Goal: Obtain resource: Download file/media

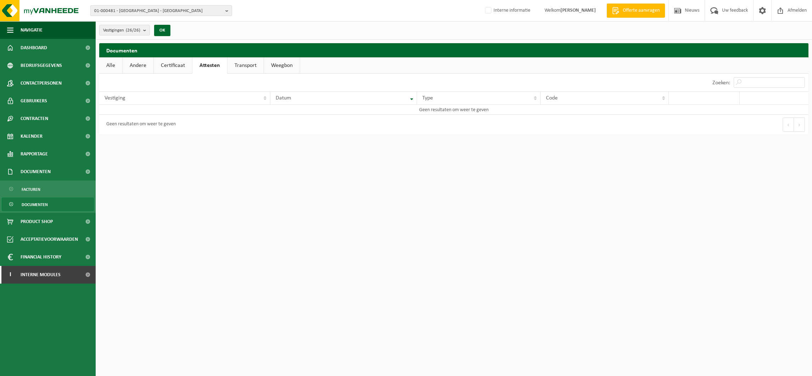
click at [128, 12] on span "01-000481 - INDAVER - ANTWERPEN" at bounding box center [158, 11] width 128 height 11
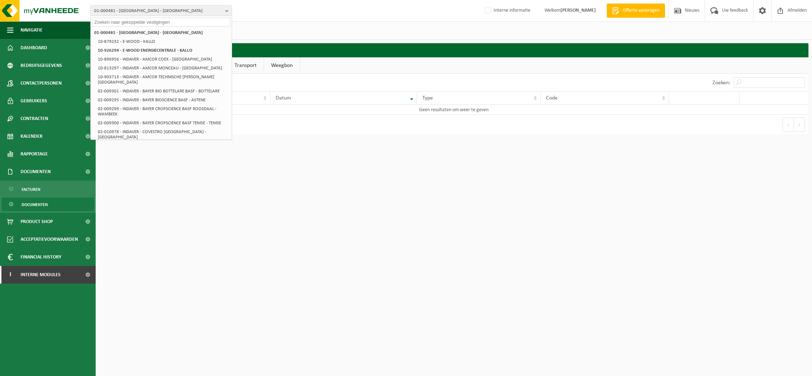
click at [124, 18] on input "text" at bounding box center [161, 22] width 138 height 9
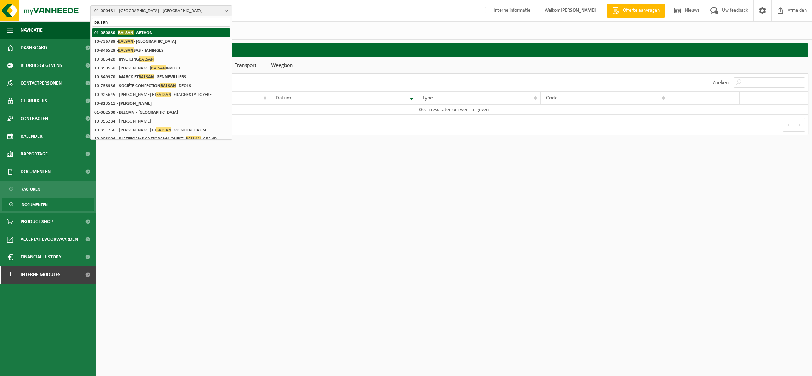
type input "balsan"
click at [128, 31] on span "BALSAN" at bounding box center [126, 32] width 16 height 5
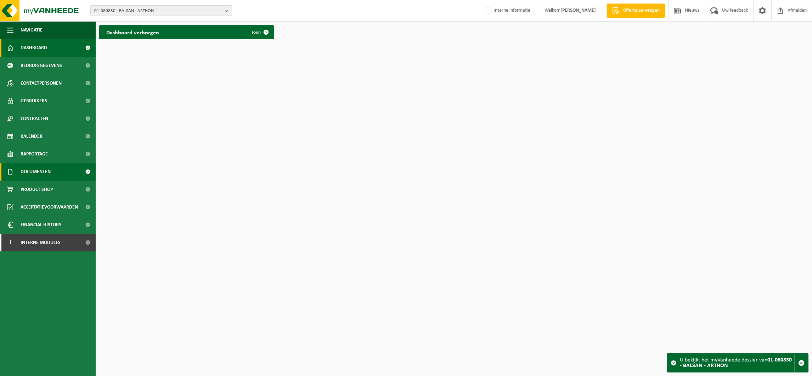
click at [38, 171] on span "Documenten" at bounding box center [36, 172] width 30 height 18
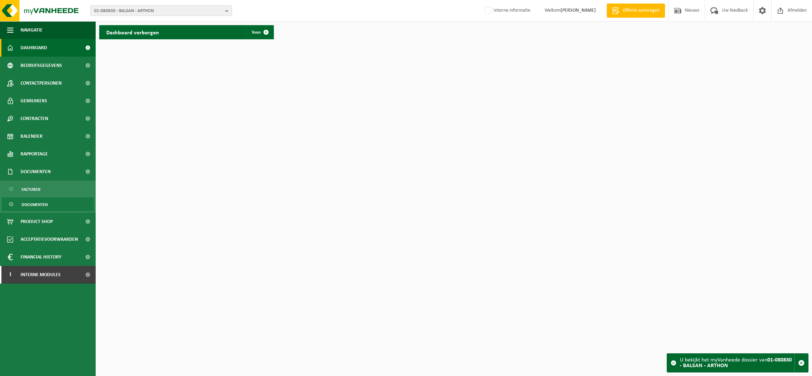
click at [31, 204] on span "Documenten" at bounding box center [35, 204] width 26 height 13
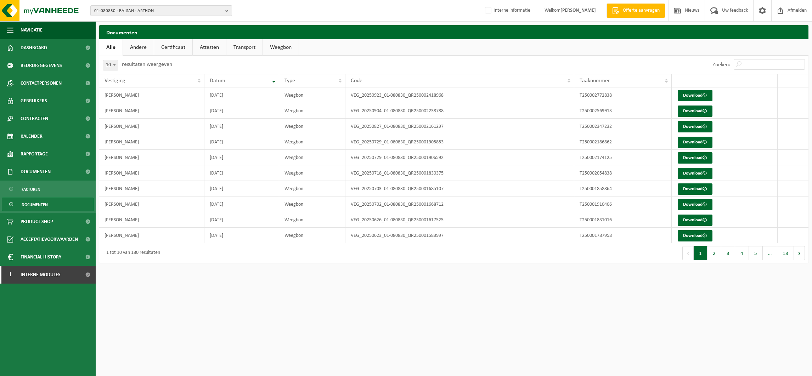
click at [207, 40] on link "Attesten" at bounding box center [209, 47] width 33 height 16
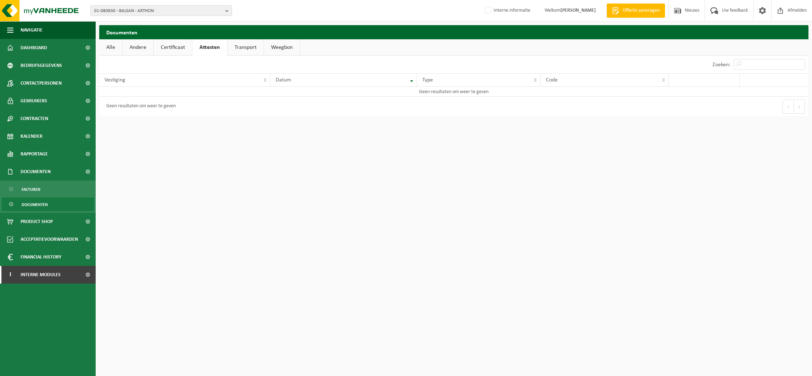
click at [174, 45] on link "Certificaat" at bounding box center [173, 47] width 38 height 16
click at [110, 8] on span "01-080830 - BALSAN - ARTHON" at bounding box center [158, 11] width 128 height 11
click at [107, 19] on input "text" at bounding box center [161, 22] width 138 height 9
click at [126, 32] on strong "01-080830 - BALSAN - ARTHON" at bounding box center [122, 32] width 56 height 5
click at [173, 47] on link "Certificaat" at bounding box center [173, 47] width 39 height 16
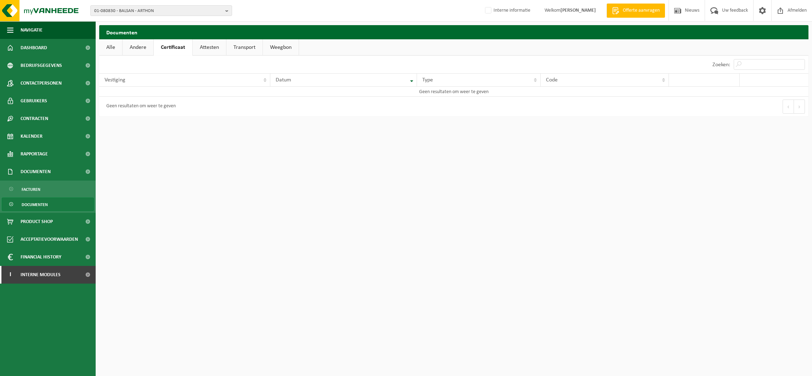
click at [206, 44] on link "Attesten" at bounding box center [209, 47] width 33 height 16
click at [148, 44] on link "Andere" at bounding box center [138, 47] width 31 height 16
click at [125, 11] on span "01-080830 - BALSAN - ARTHON" at bounding box center [158, 11] width 128 height 11
click at [116, 22] on input "text" at bounding box center [161, 22] width 138 height 9
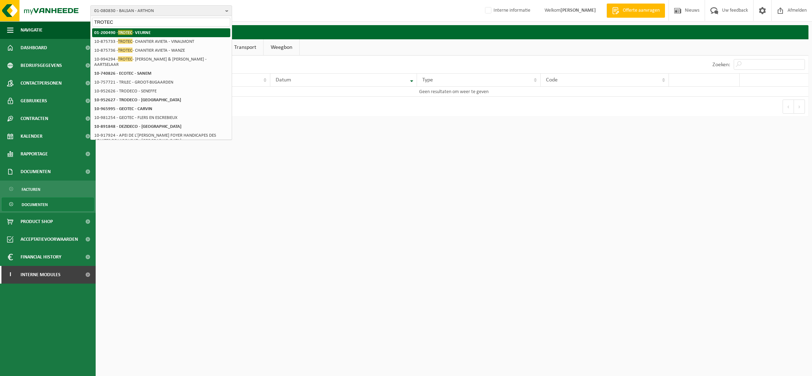
type input "TROTEC"
click at [135, 31] on strong "01-200490 - TROTEC - VEURNE" at bounding box center [122, 32] width 56 height 5
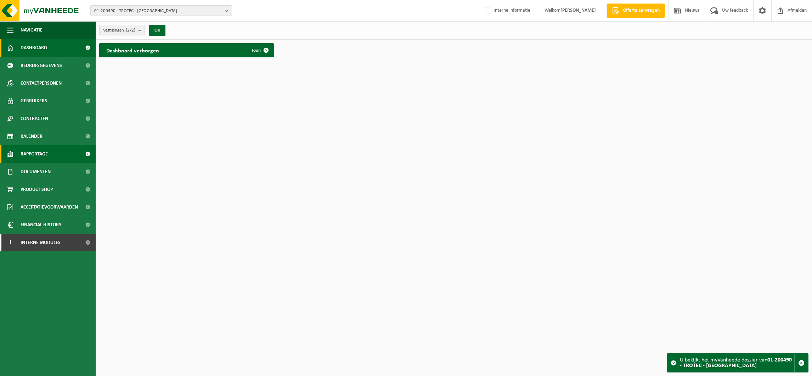
click at [39, 154] on span "Rapportage" at bounding box center [34, 154] width 27 height 18
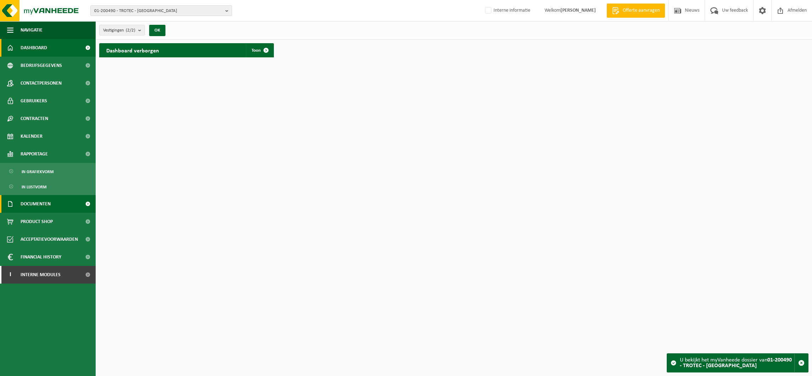
click at [33, 200] on span "Documenten" at bounding box center [36, 204] width 30 height 18
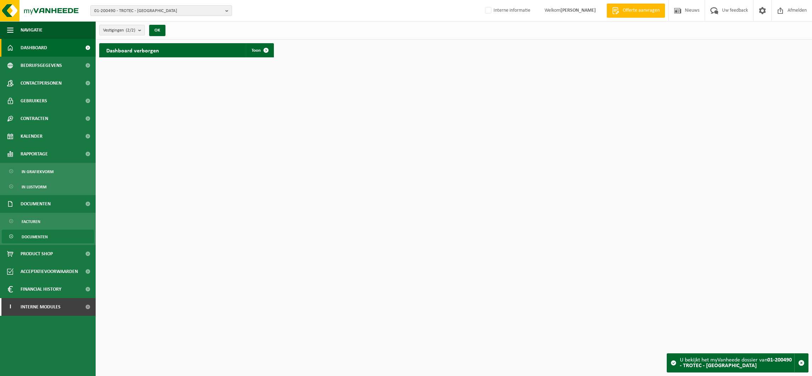
click at [40, 236] on span "Documenten" at bounding box center [35, 236] width 26 height 13
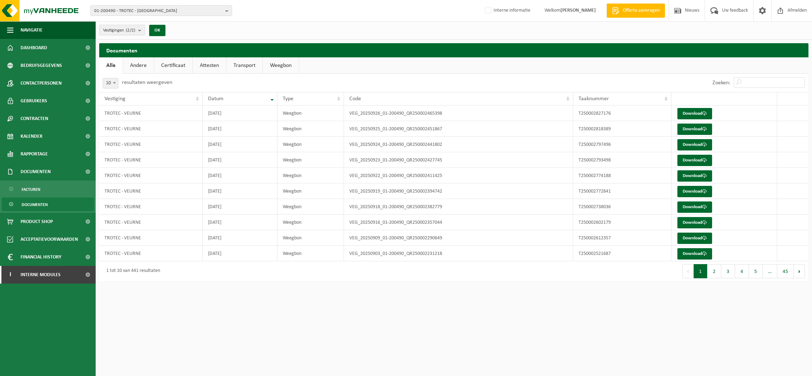
click at [209, 62] on link "Attesten" at bounding box center [209, 65] width 33 height 16
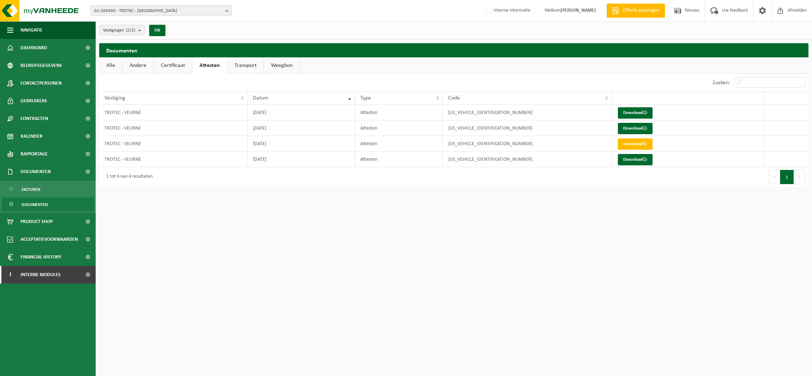
click at [174, 63] on link "Certificaat" at bounding box center [173, 65] width 38 height 16
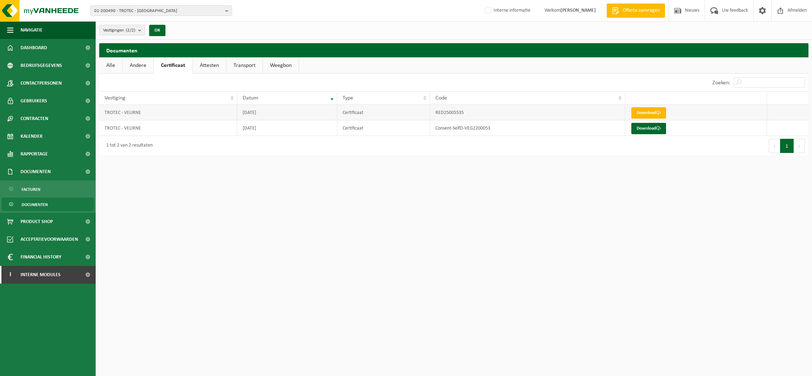
click at [653, 111] on link "Download" at bounding box center [649, 112] width 35 height 11
click at [122, 6] on span "01-200490 - TROTEC - VEURNE" at bounding box center [158, 11] width 128 height 11
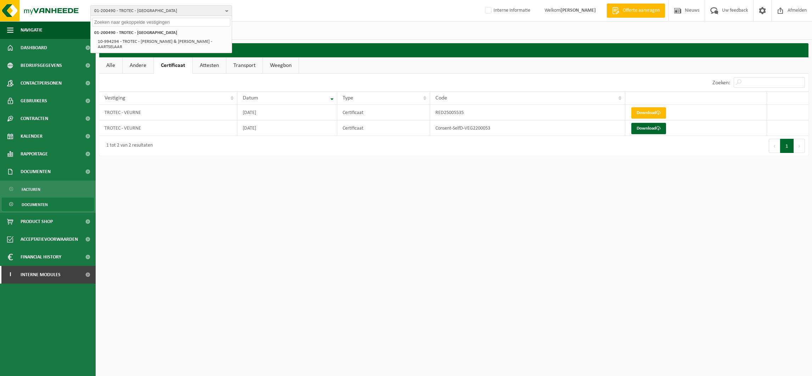
click at [121, 20] on input "text" at bounding box center [161, 22] width 138 height 9
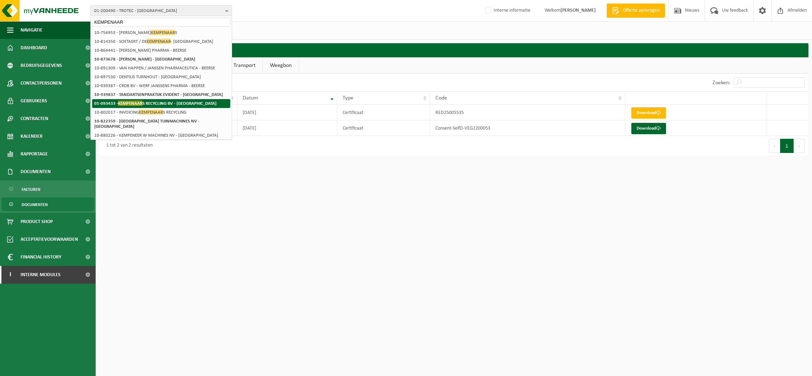
type input "KEMPENAAR"
click at [165, 104] on strong "01-093433 - KEMPENAAR S RECYCLING BV - ROOSENDAAL" at bounding box center [155, 103] width 122 height 5
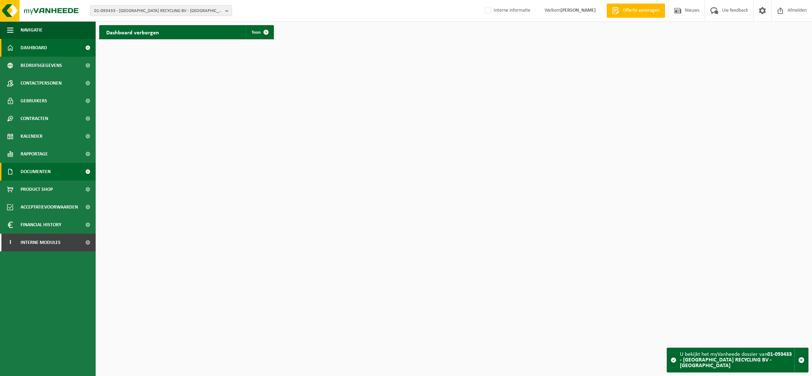
click at [32, 169] on span "Documenten" at bounding box center [36, 172] width 30 height 18
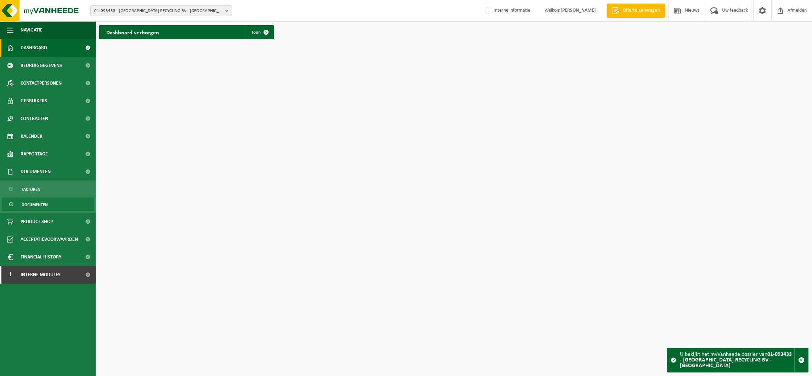
click at [38, 201] on span "Documenten" at bounding box center [35, 204] width 26 height 13
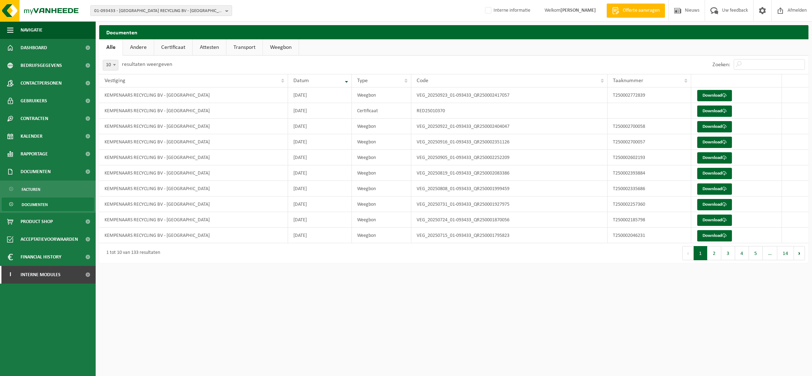
click at [179, 46] on link "Certificaat" at bounding box center [173, 47] width 38 height 16
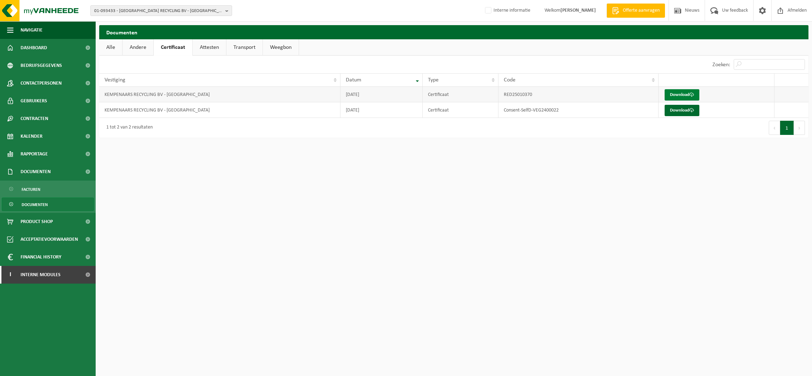
click at [679, 93] on link "Download" at bounding box center [682, 94] width 35 height 11
click at [140, 8] on span "01-093433 - KEMPENAARS RECYCLING BV - ROOSENDAAL" at bounding box center [158, 11] width 128 height 11
click at [133, 20] on input "text" at bounding box center [161, 22] width 138 height 9
type input "SEKISUI"
click at [125, 30] on span "SEKISUI" at bounding box center [125, 32] width 14 height 5
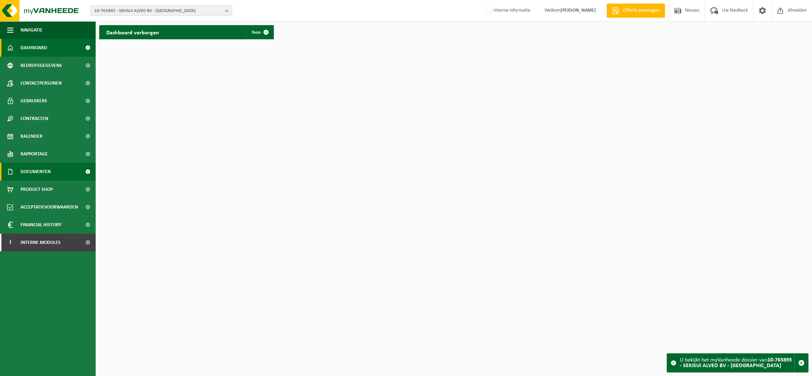
click at [42, 171] on span "Documenten" at bounding box center [36, 172] width 30 height 18
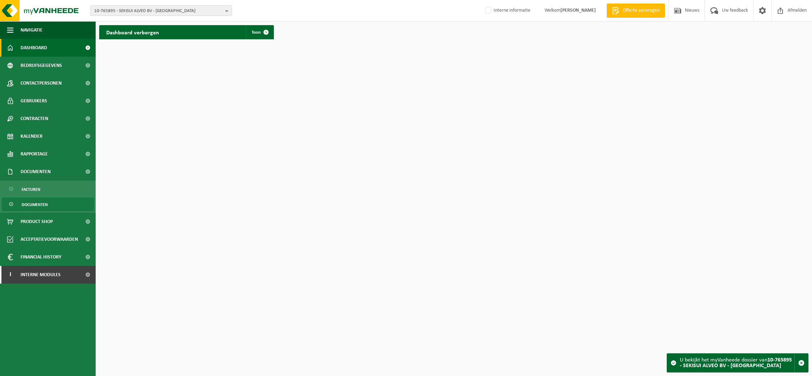
click at [34, 206] on span "Documenten" at bounding box center [35, 204] width 26 height 13
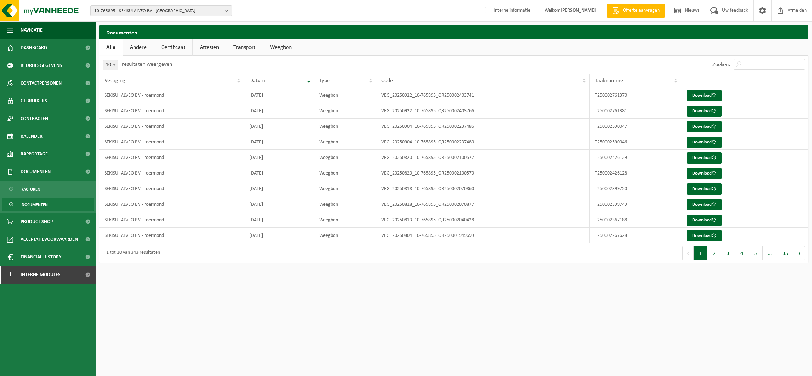
click at [211, 47] on link "Attesten" at bounding box center [209, 47] width 33 height 16
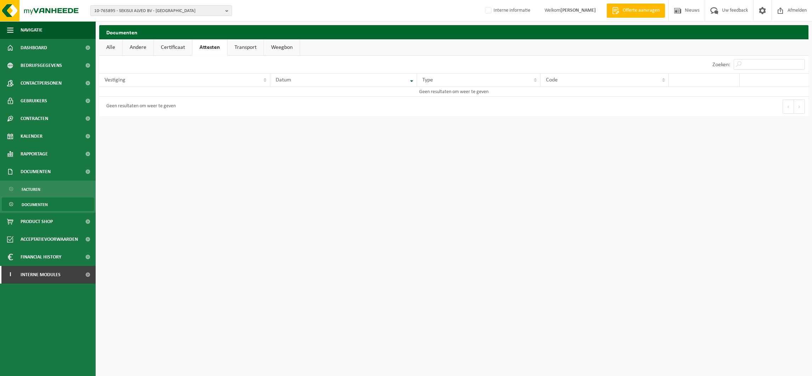
click at [178, 48] on link "Certificaat" at bounding box center [173, 47] width 38 height 16
click at [120, 10] on span "10-765895 - SEKISUI ALVEO BV - roermond" at bounding box center [158, 11] width 128 height 11
click at [119, 18] on input "text" at bounding box center [161, 22] width 138 height 9
type input "01-064847"
click at [132, 29] on li "01-064847 - WELLMAN RECYCLING - SPIJK" at bounding box center [161, 32] width 138 height 9
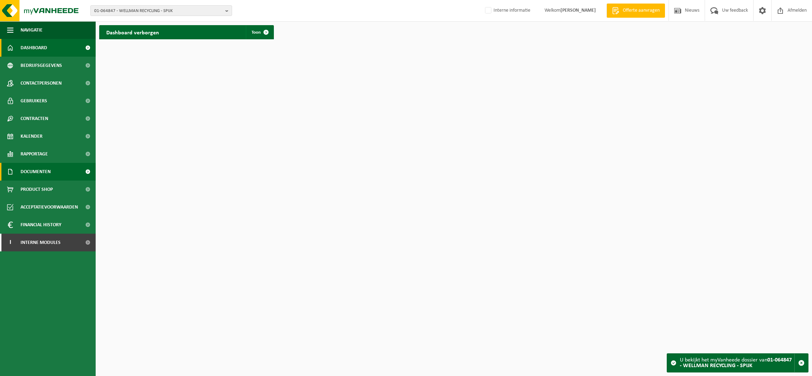
click at [31, 172] on span "Documenten" at bounding box center [36, 172] width 30 height 18
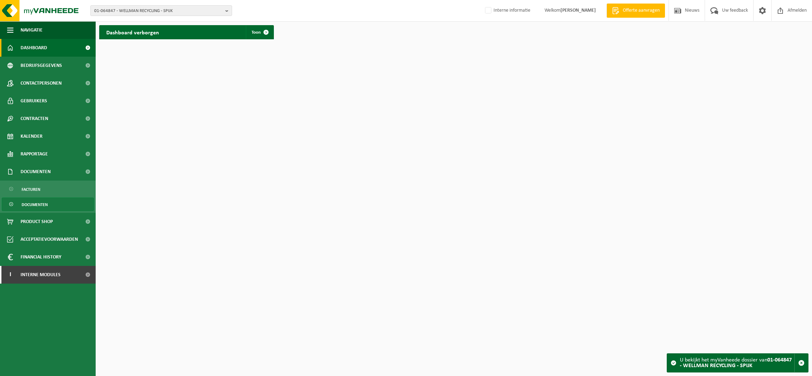
click at [30, 203] on span "Documenten" at bounding box center [35, 204] width 26 height 13
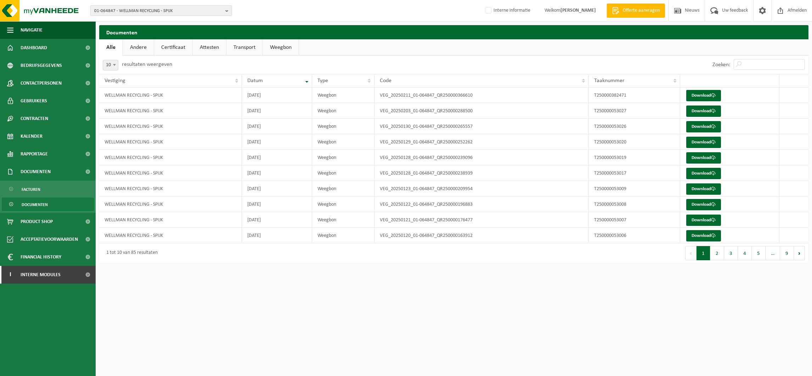
click at [180, 49] on link "Certificaat" at bounding box center [173, 47] width 38 height 16
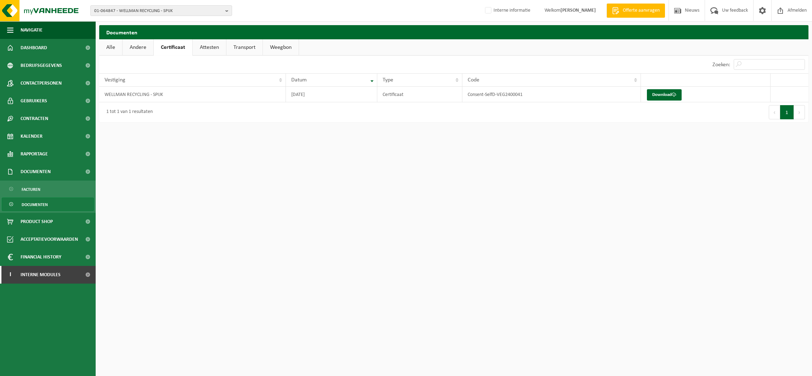
click at [142, 45] on link "Andere" at bounding box center [138, 47] width 31 height 16
click at [207, 47] on link "Attesten" at bounding box center [210, 47] width 33 height 16
click at [241, 47] on link "Transport" at bounding box center [246, 47] width 36 height 16
click at [166, 46] on link "Certificaat" at bounding box center [173, 47] width 38 height 16
click at [132, 10] on span "01-064847 - WELLMAN RECYCLING - SPIJK" at bounding box center [158, 11] width 128 height 11
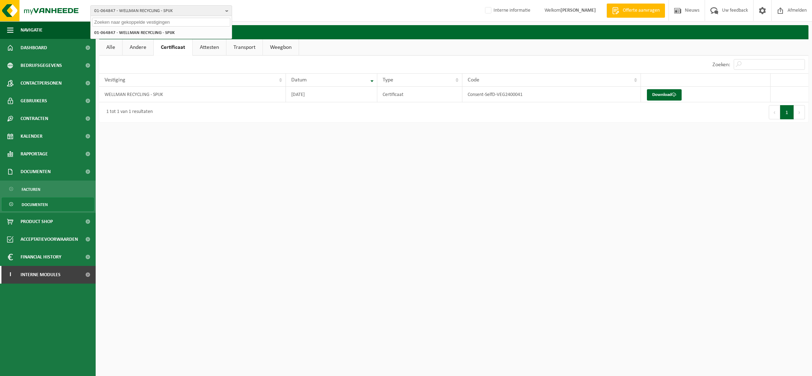
click at [127, 18] on input "text" at bounding box center [161, 22] width 138 height 9
click at [105, 21] on input "01-05260" at bounding box center [161, 22] width 138 height 9
type input "01-075260"
click at [139, 34] on strong "01-075260 - TEXTIEL RECYCLING DORDRECHT - DORDRECHT" at bounding box center [146, 35] width 104 height 11
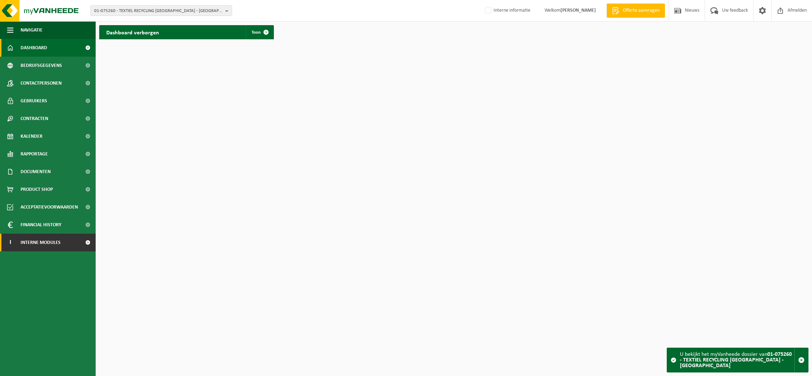
click at [39, 249] on span "Interne modules" at bounding box center [41, 243] width 40 height 18
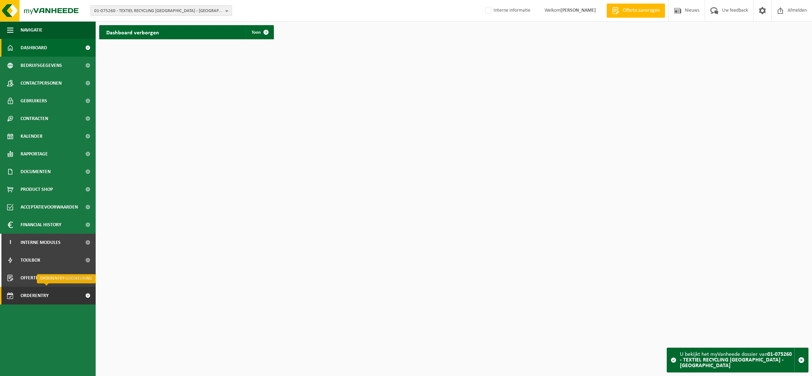
click at [50, 293] on span "Orderentry Goedkeuring" at bounding box center [51, 296] width 60 height 18
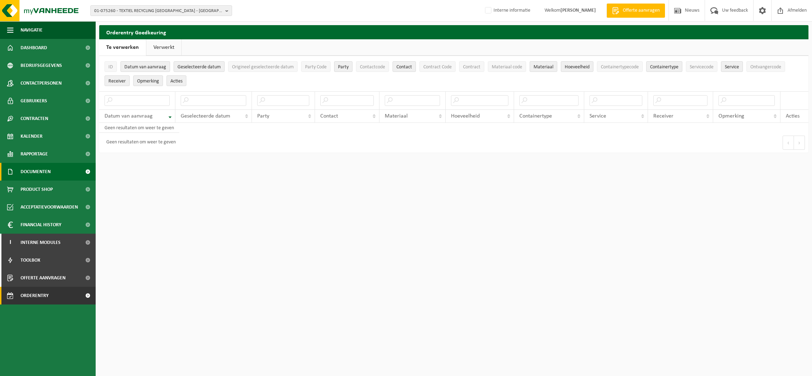
click at [37, 169] on span "Documenten" at bounding box center [36, 172] width 30 height 18
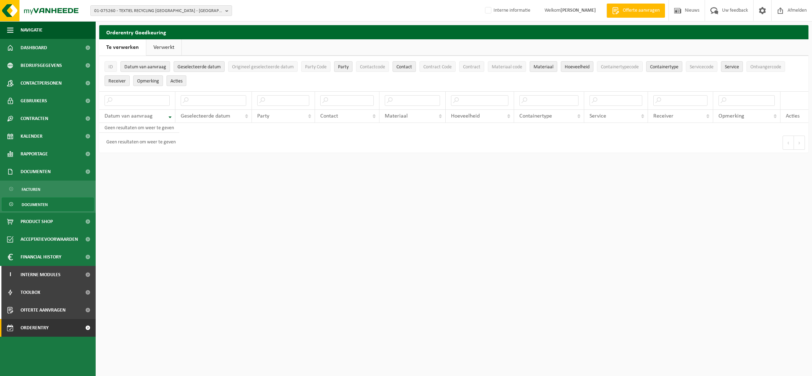
click at [41, 205] on span "Documenten" at bounding box center [35, 204] width 26 height 13
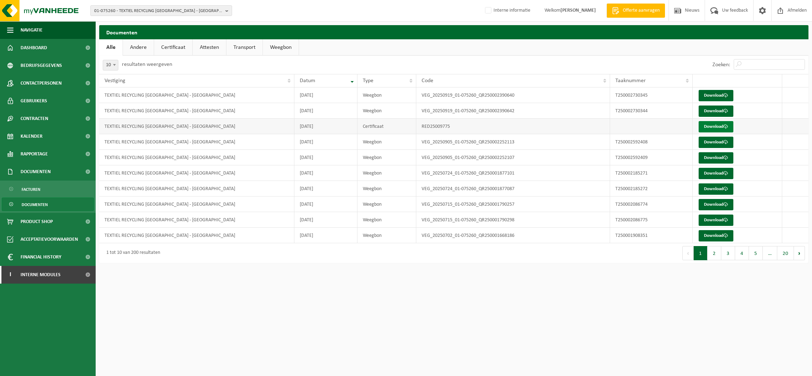
click at [722, 124] on link "Download" at bounding box center [716, 126] width 35 height 11
click at [126, 12] on span "01-075260 - TEXTIEL RECYCLING [GEOGRAPHIC_DATA] - [GEOGRAPHIC_DATA]" at bounding box center [158, 11] width 128 height 11
click at [121, 22] on input "text" at bounding box center [161, 22] width 138 height 9
type input "01-074253"
click at [129, 28] on li "01-074253 - GEBOTEX BV - [GEOGRAPHIC_DATA]" at bounding box center [161, 32] width 138 height 9
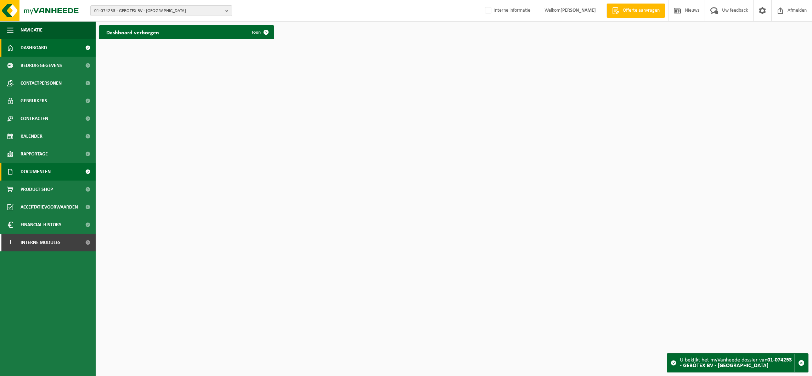
click at [34, 172] on span "Documenten" at bounding box center [36, 172] width 30 height 18
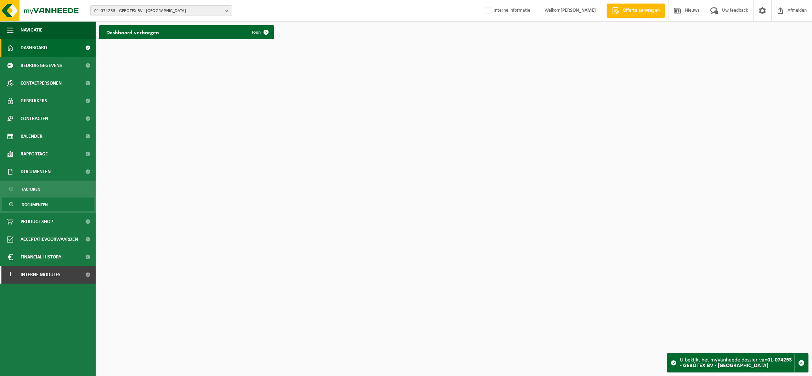
click at [38, 205] on span "Documenten" at bounding box center [35, 204] width 26 height 13
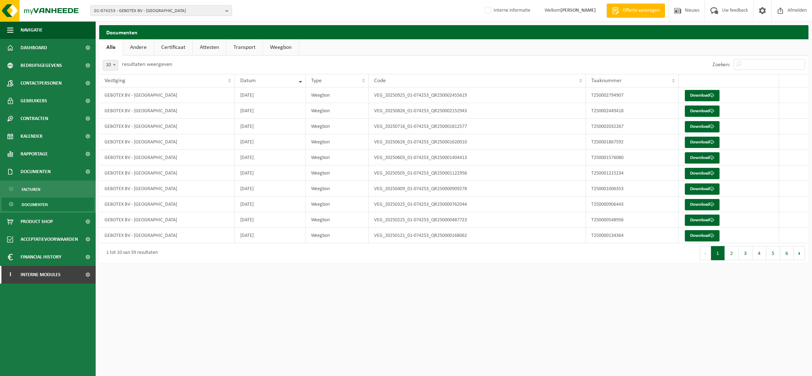
click at [199, 45] on link "Attesten" at bounding box center [209, 47] width 33 height 16
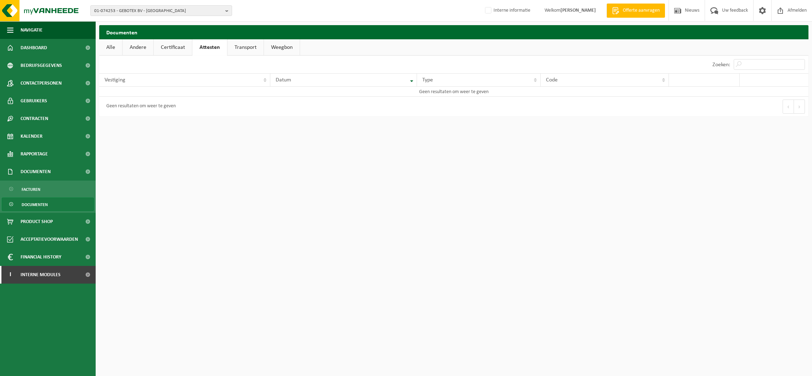
click at [156, 48] on link "Certificaat" at bounding box center [173, 47] width 38 height 16
click at [141, 48] on link "Andere" at bounding box center [138, 47] width 31 height 16
click at [108, 45] on link "Alle" at bounding box center [110, 47] width 23 height 16
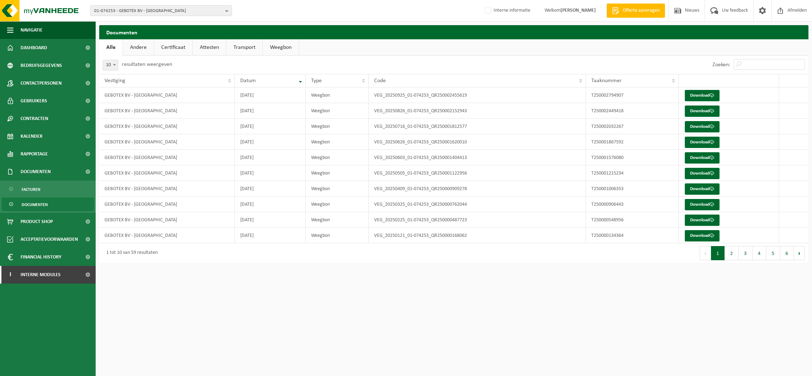
click at [207, 44] on link "Attesten" at bounding box center [209, 47] width 33 height 16
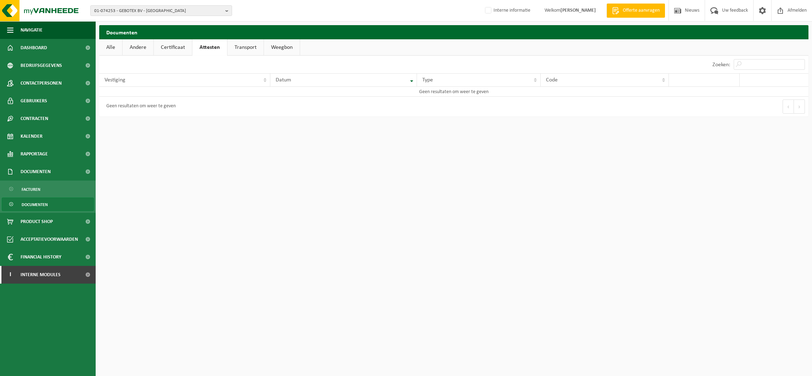
click at [175, 49] on link "Certificaat" at bounding box center [173, 47] width 38 height 16
click at [145, 13] on span "01-074253 - GEBOTEX BV - DORDRECHT" at bounding box center [158, 11] width 128 height 11
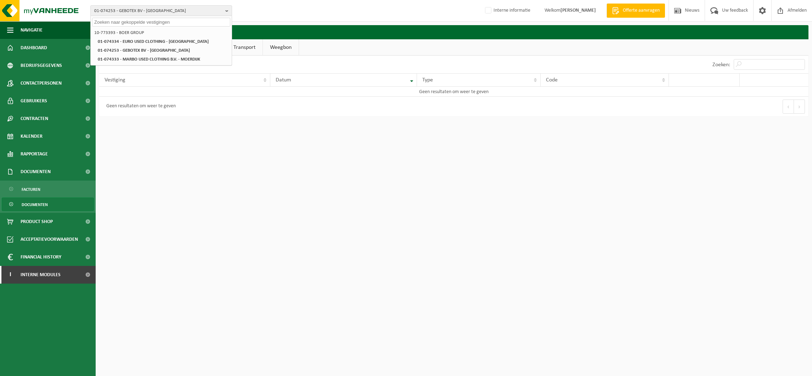
click at [140, 20] on input "text" at bounding box center [161, 22] width 138 height 9
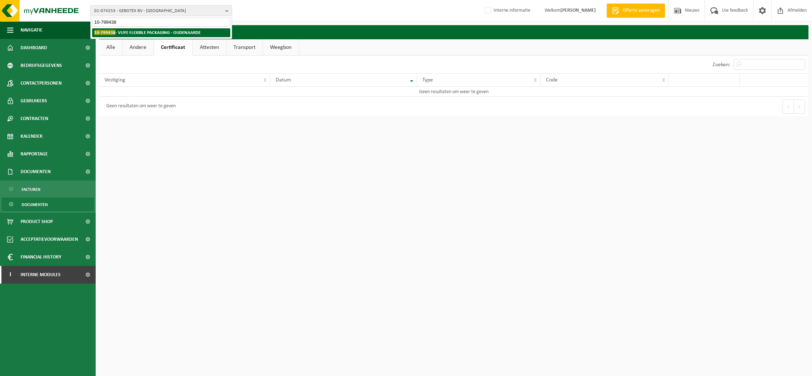
type input "10-799438"
click at [141, 35] on li "10-799438 - VUYE FLEXIBLE PACKAGING - OUDENAARDE" at bounding box center [161, 32] width 138 height 9
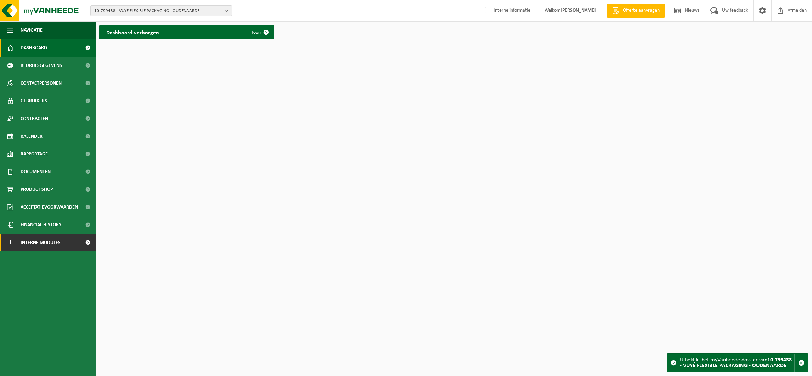
click at [46, 241] on span "Interne modules" at bounding box center [41, 243] width 40 height 18
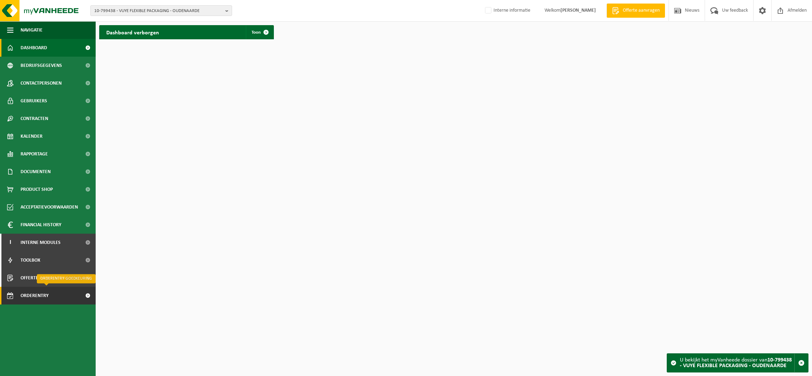
click at [52, 292] on span "Orderentry Goedkeuring" at bounding box center [51, 296] width 60 height 18
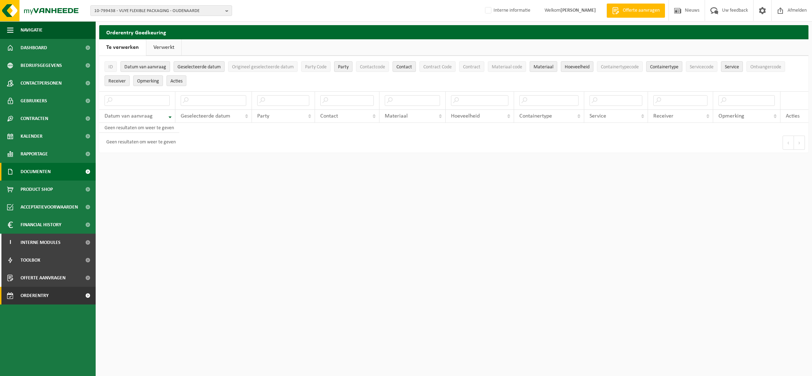
click at [36, 169] on span "Documenten" at bounding box center [36, 172] width 30 height 18
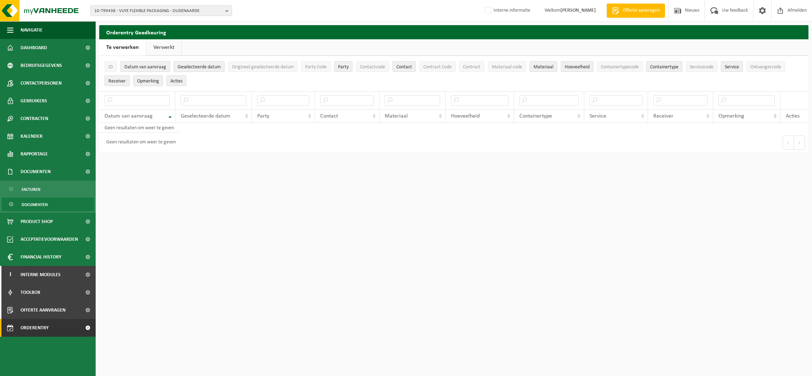
click at [37, 203] on span "Documenten" at bounding box center [35, 204] width 26 height 13
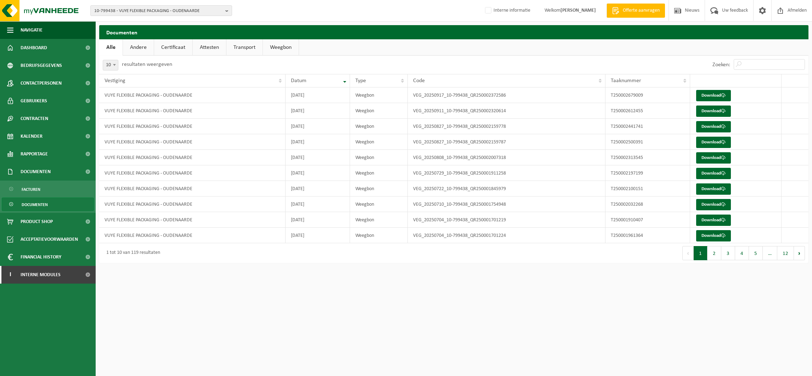
click at [173, 46] on link "Certificaat" at bounding box center [173, 47] width 38 height 16
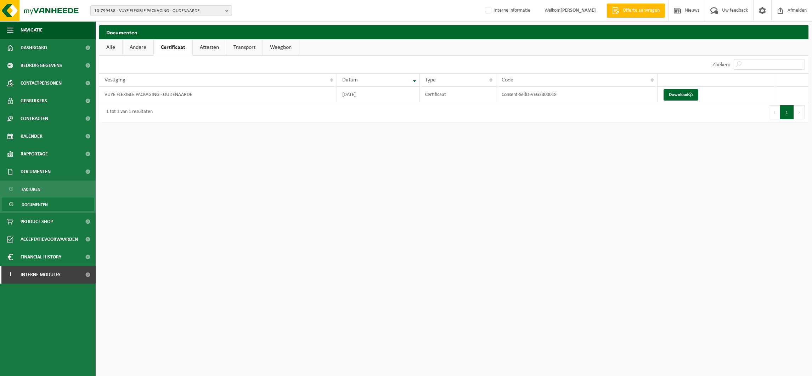
click at [214, 45] on link "Attesten" at bounding box center [209, 47] width 33 height 16
click at [171, 46] on link "Certificaat" at bounding box center [173, 47] width 38 height 16
click at [129, 9] on span "10-799438 - VUYE FLEXIBLE PACKAGING - OUDENAARDE" at bounding box center [158, 11] width 128 height 11
click at [127, 20] on input "text" at bounding box center [161, 22] width 138 height 9
type input "01-074333"
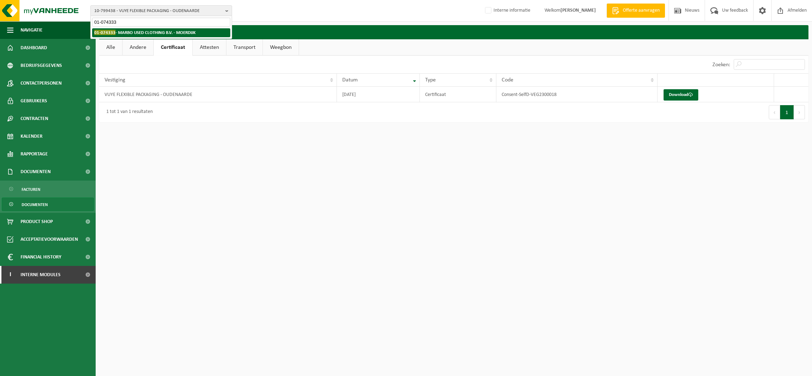
click at [129, 30] on strong "01-074333 - MARBO USED CLOTHING B.V. - MOERDIJK" at bounding box center [144, 32] width 101 height 5
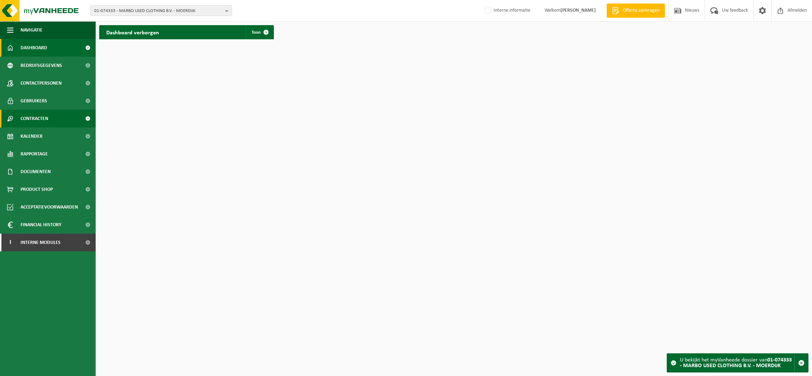
click at [35, 116] on span "Contracten" at bounding box center [35, 119] width 28 height 18
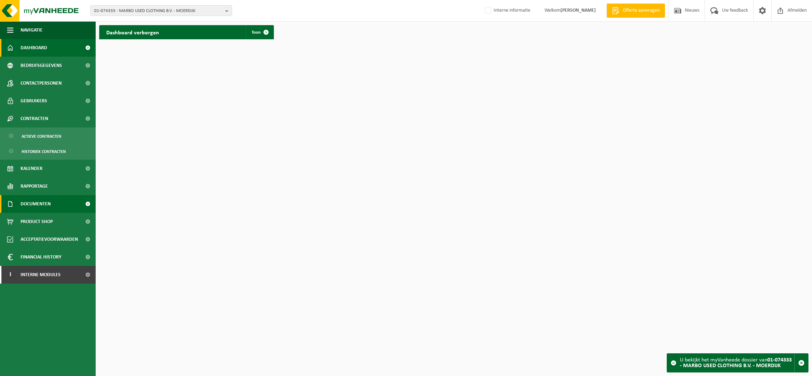
click at [37, 201] on span "Documenten" at bounding box center [36, 204] width 30 height 18
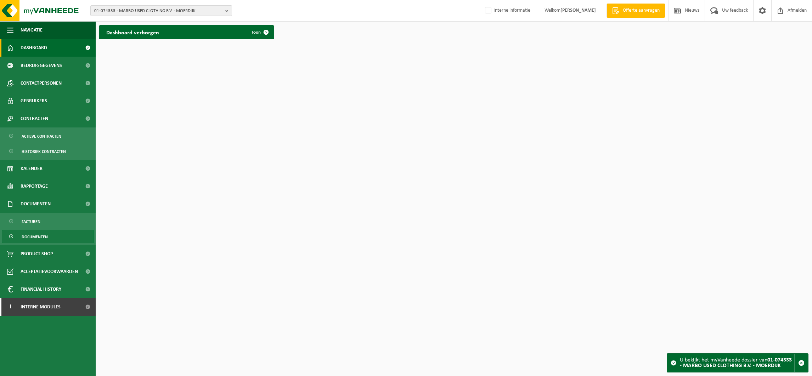
click at [39, 235] on span "Documenten" at bounding box center [35, 236] width 26 height 13
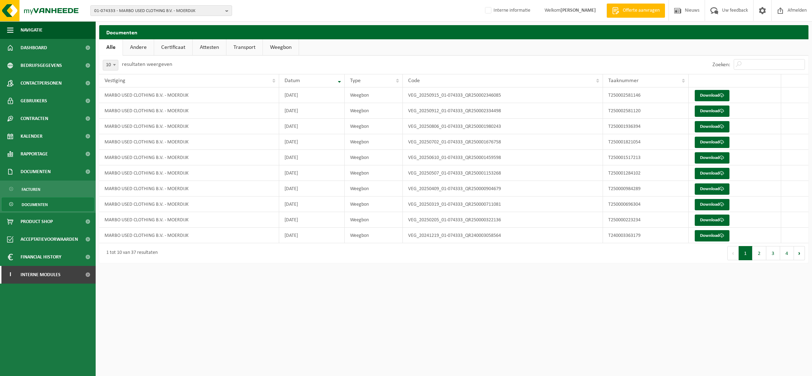
click at [201, 44] on link "Attesten" at bounding box center [209, 47] width 33 height 16
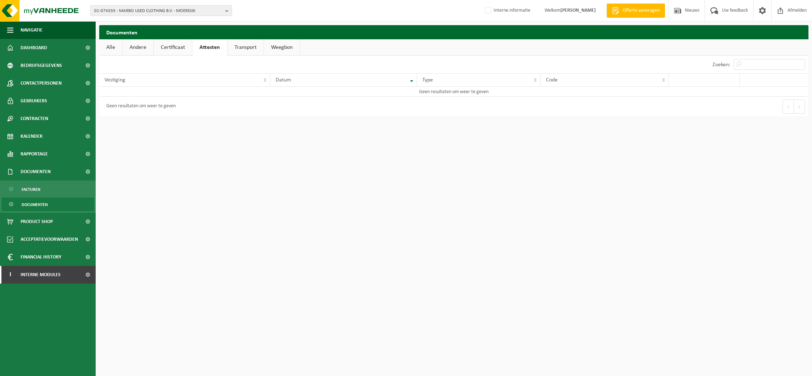
click at [174, 50] on link "Certificaat" at bounding box center [173, 47] width 38 height 16
click at [141, 48] on link "Andere" at bounding box center [138, 47] width 31 height 16
click at [166, 46] on link "Certificaat" at bounding box center [174, 47] width 38 height 16
drag, startPoint x: 206, startPoint y: 46, endPoint x: 220, endPoint y: 46, distance: 14.6
click at [206, 46] on link "Attesten" at bounding box center [209, 47] width 33 height 16
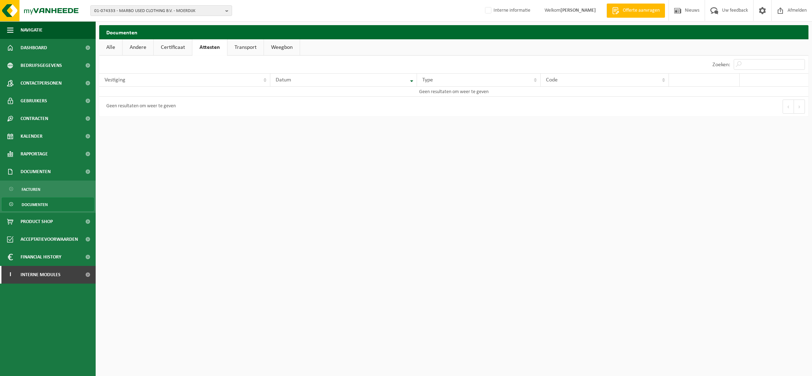
click at [241, 45] on link "Transport" at bounding box center [246, 47] width 36 height 16
click at [124, 11] on span "01-074333 - MARBO USED CLOTHING B.V. - MOERDIJK" at bounding box center [158, 11] width 128 height 11
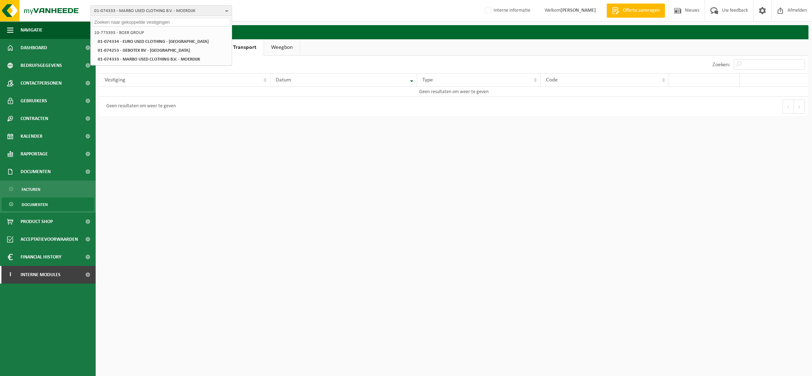
click at [119, 19] on input "text" at bounding box center [161, 22] width 138 height 9
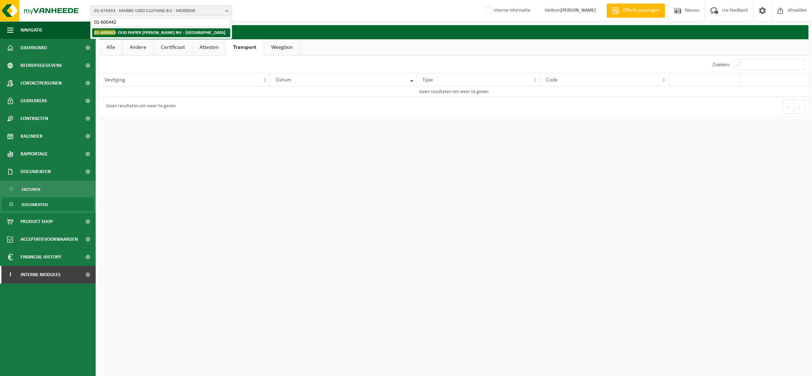
type input "01-600442"
click at [145, 33] on strong "01-600442 - OUD PAPIER JOZEF MICHEL NV - KALMTHOUT" at bounding box center [159, 32] width 131 height 5
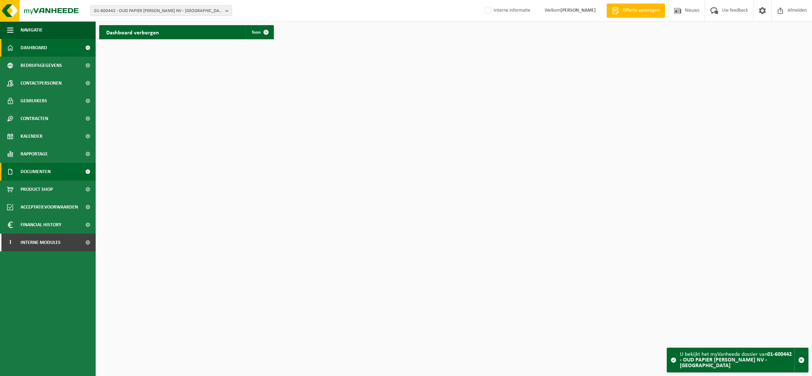
click at [44, 170] on span "Documenten" at bounding box center [36, 172] width 30 height 18
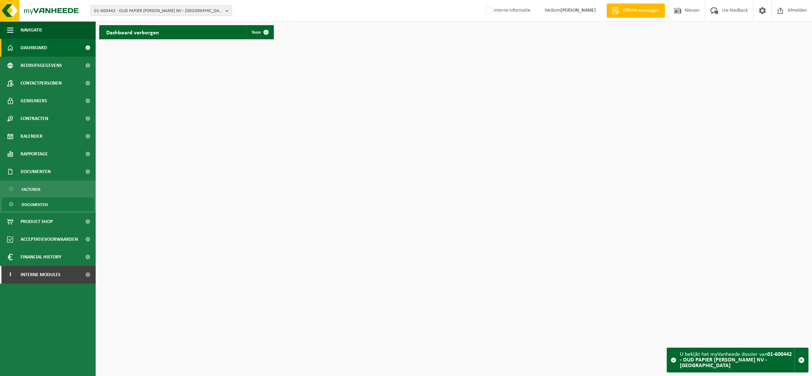
click at [32, 201] on span "Documenten" at bounding box center [35, 204] width 26 height 13
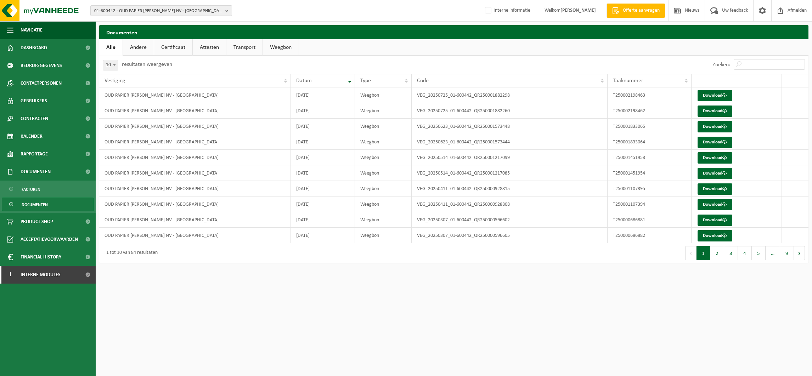
click at [180, 46] on link "Certificaat" at bounding box center [173, 47] width 38 height 16
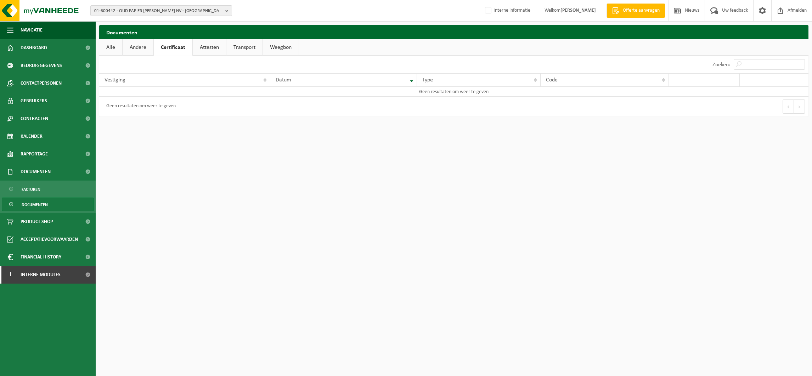
click at [142, 46] on link "Andere" at bounding box center [138, 47] width 31 height 16
click at [206, 46] on link "Attesten" at bounding box center [210, 47] width 33 height 16
click at [117, 10] on span "01-600442 - OUD PAPIER [PERSON_NAME] NV - [GEOGRAPHIC_DATA]" at bounding box center [158, 11] width 128 height 11
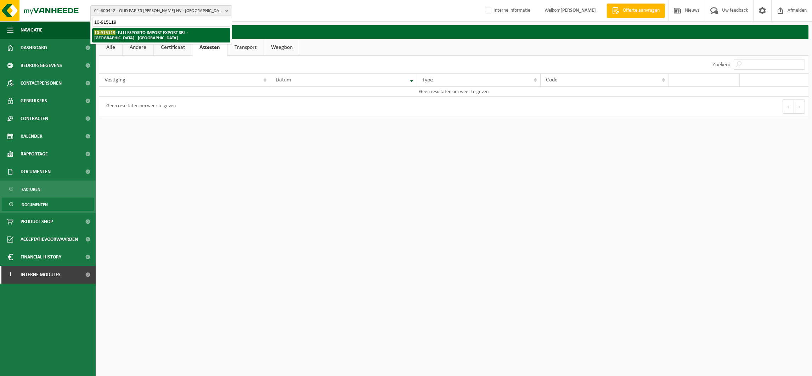
type input "10-915119"
click at [122, 30] on strong "10-915119 - F.LLI ESPOSITO IMPORT EXPORT SRL - [GEOGRAPHIC_DATA] - [GEOGRAPHIC_…" at bounding box center [141, 35] width 94 height 11
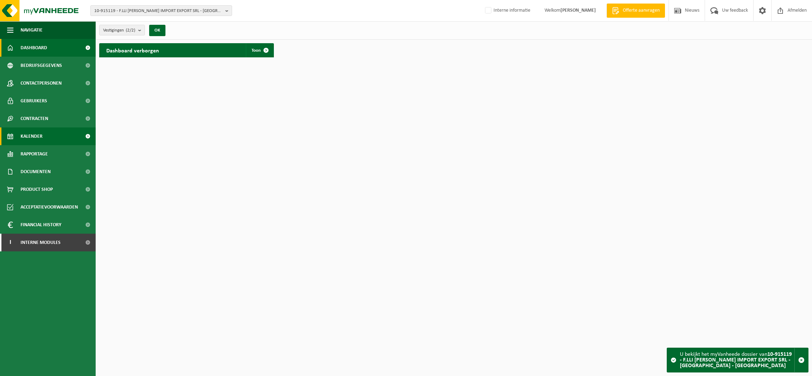
click at [37, 134] on span "Kalender" at bounding box center [32, 137] width 22 height 18
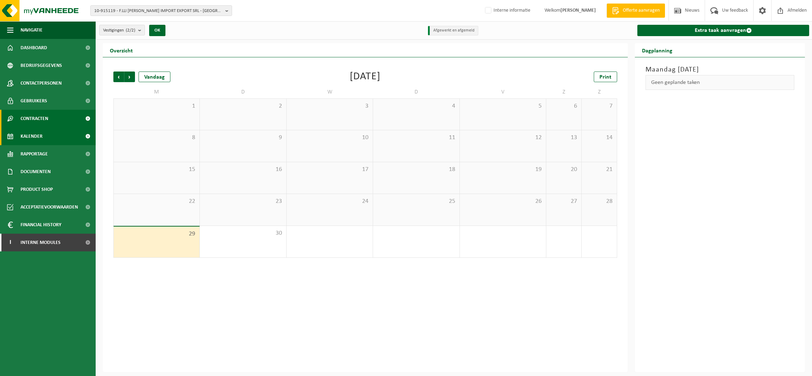
click at [39, 118] on span "Contracten" at bounding box center [35, 119] width 28 height 18
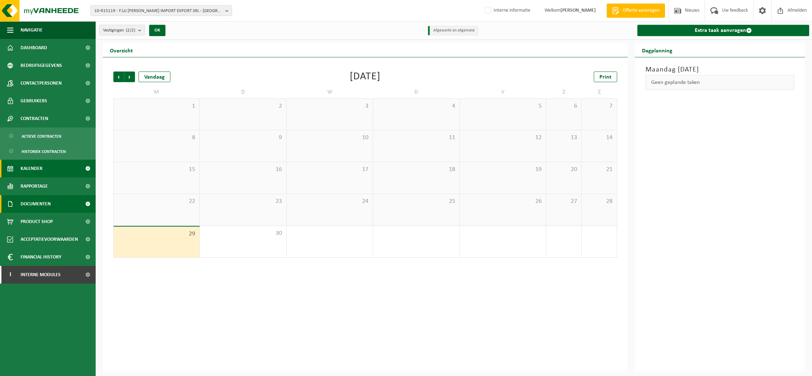
click at [37, 200] on span "Documenten" at bounding box center [36, 204] width 30 height 18
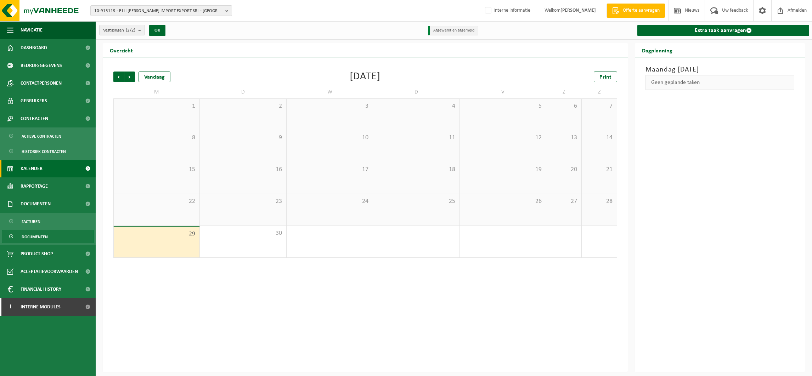
click at [42, 238] on span "Documenten" at bounding box center [35, 236] width 26 height 13
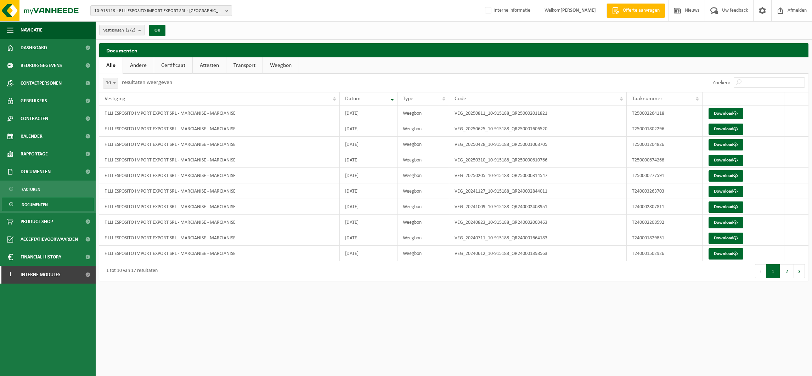
click at [181, 62] on link "Certificaat" at bounding box center [173, 65] width 38 height 16
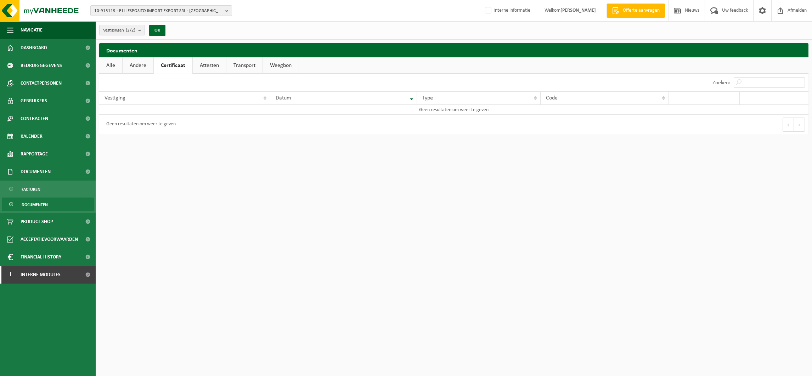
click at [201, 62] on link "Attesten" at bounding box center [209, 65] width 33 height 16
click at [125, 8] on span "10-915119 - F.LLI [PERSON_NAME] IMPORT EXPORT SRL - [GEOGRAPHIC_DATA] - [GEOGRA…" at bounding box center [158, 11] width 128 height 11
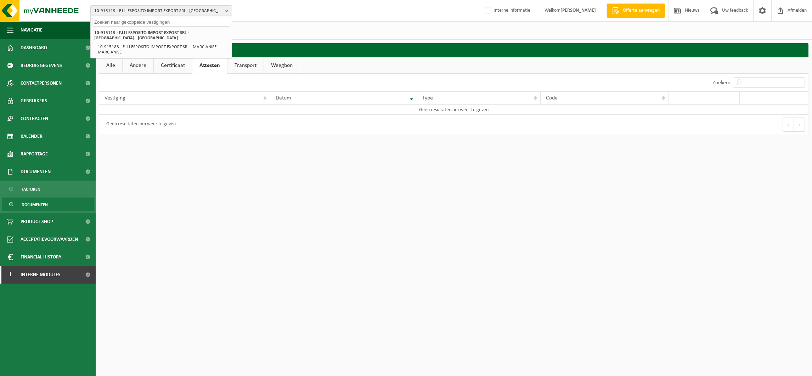
click at [120, 19] on input "text" at bounding box center [161, 22] width 138 height 9
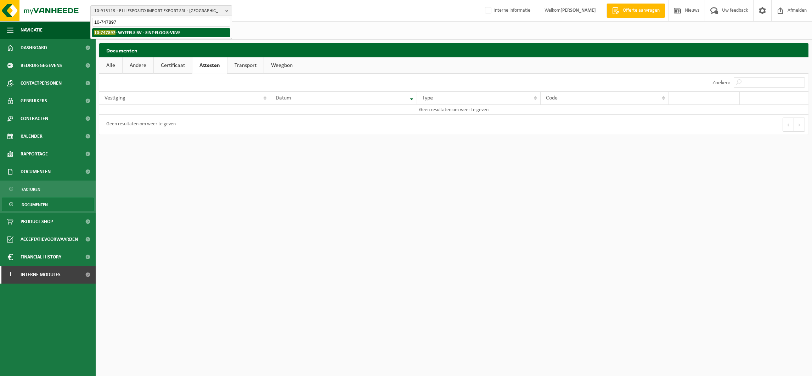
type input "10-747897"
click at [126, 28] on li "10-747897 - WYFFELS BV - SINT-ELOOIS-VIJVE" at bounding box center [161, 32] width 138 height 9
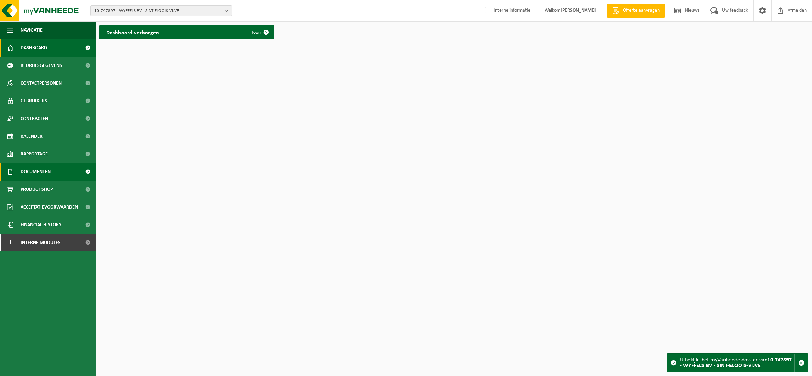
click at [38, 169] on span "Documenten" at bounding box center [36, 172] width 30 height 18
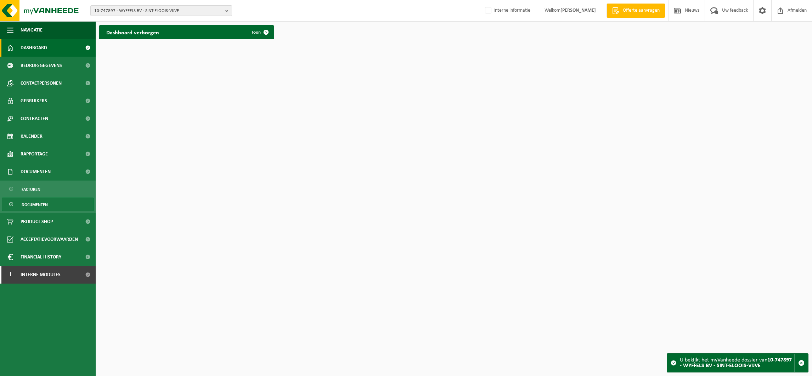
click at [45, 204] on span "Documenten" at bounding box center [35, 204] width 26 height 13
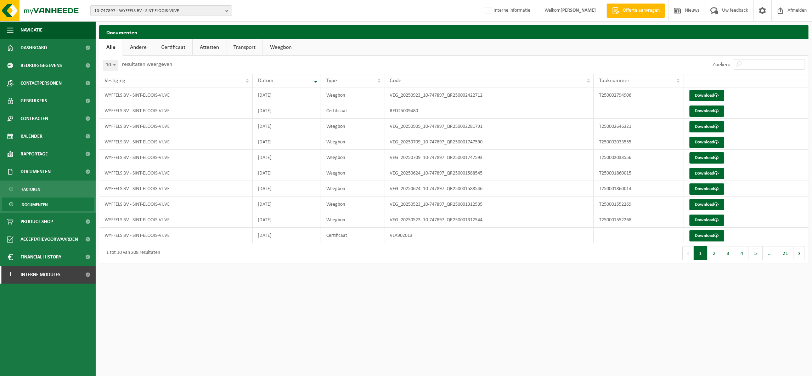
click at [210, 43] on link "Attesten" at bounding box center [209, 47] width 33 height 16
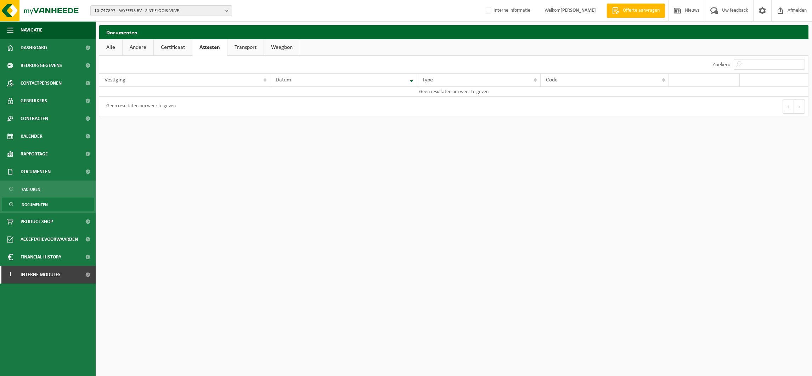
click at [172, 47] on link "Certificaat" at bounding box center [173, 47] width 38 height 16
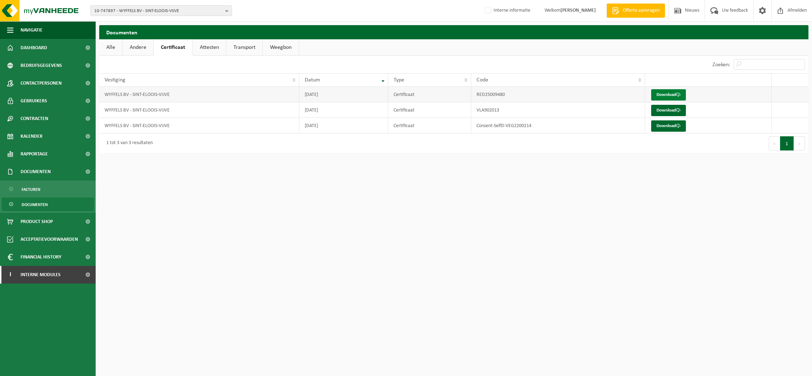
click at [675, 93] on link "Download" at bounding box center [668, 94] width 35 height 11
click at [155, 8] on span "10-747897 - WYFFELS BV - SINT-ELOOIS-VIJVE" at bounding box center [158, 11] width 128 height 11
click at [142, 19] on input "text" at bounding box center [161, 22] width 138 height 9
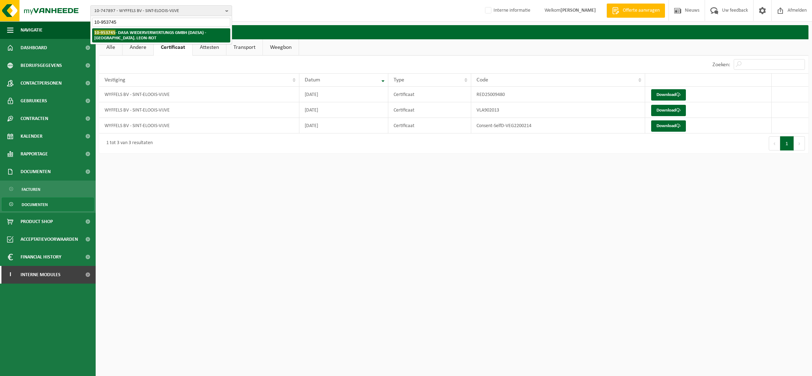
type input "10-953745"
click at [137, 31] on strong "10-953745 - DASA WIEDERVERWERTUNGS GMBH (DAESA) - [GEOGRAPHIC_DATA]. LEON-ROT" at bounding box center [150, 35] width 112 height 11
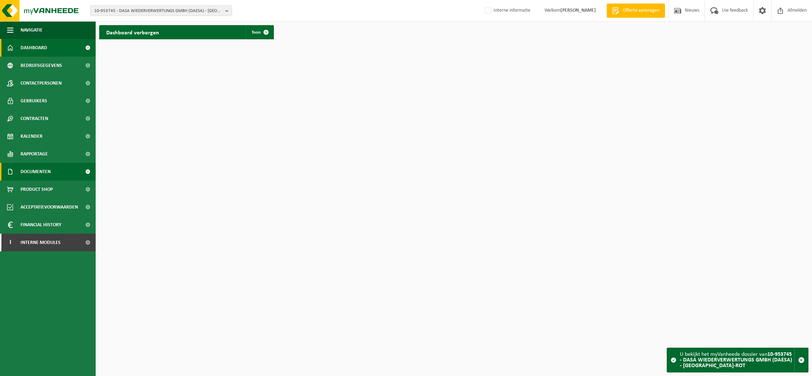
click at [35, 175] on span "Documenten" at bounding box center [36, 172] width 30 height 18
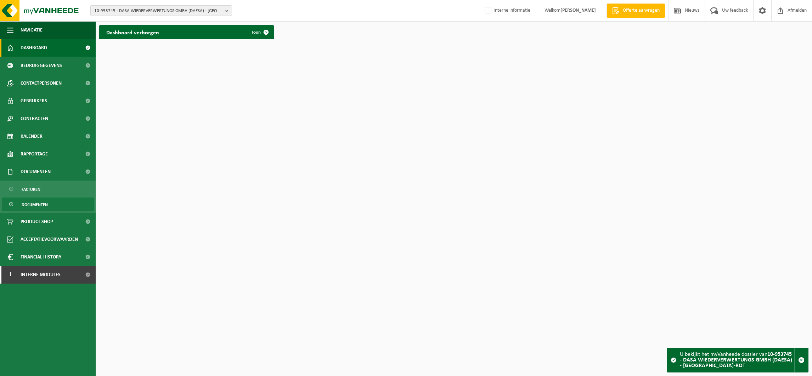
click at [35, 203] on span "Documenten" at bounding box center [35, 204] width 26 height 13
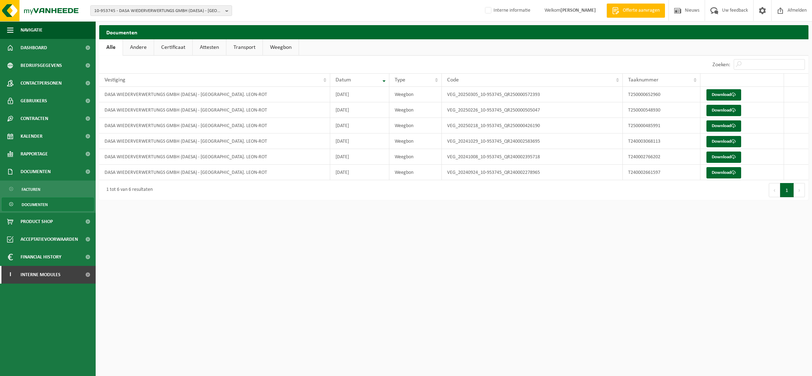
click at [209, 45] on link "Attesten" at bounding box center [209, 47] width 33 height 16
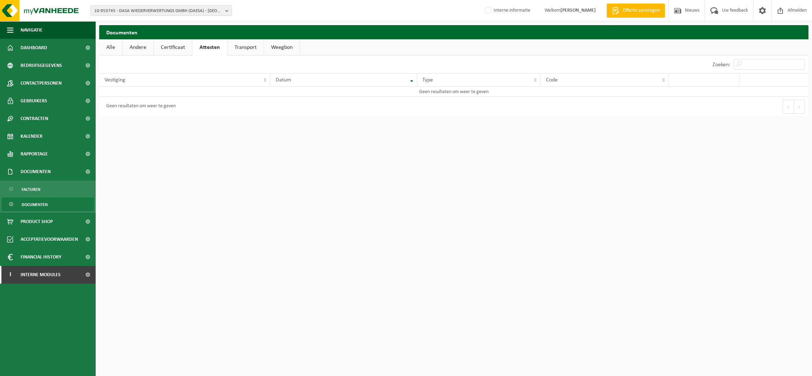
click at [182, 49] on link "Certificaat" at bounding box center [173, 47] width 38 height 16
click at [124, 7] on span "10-953745 - DASA WIEDERVERWERTUNGS GMBH (DAESA) - [GEOGRAPHIC_DATA]. LEON-ROT" at bounding box center [158, 11] width 128 height 11
click at [114, 26] on input "text" at bounding box center [161, 22] width 138 height 9
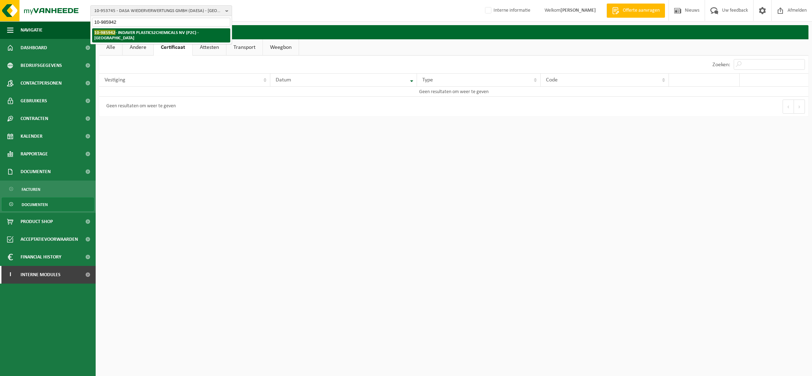
type input "10-985942"
click at [138, 30] on strong "10-985942 - INDAVER PLASTICS2CHEMICALS NV (P2C) - [GEOGRAPHIC_DATA]" at bounding box center [146, 35] width 105 height 11
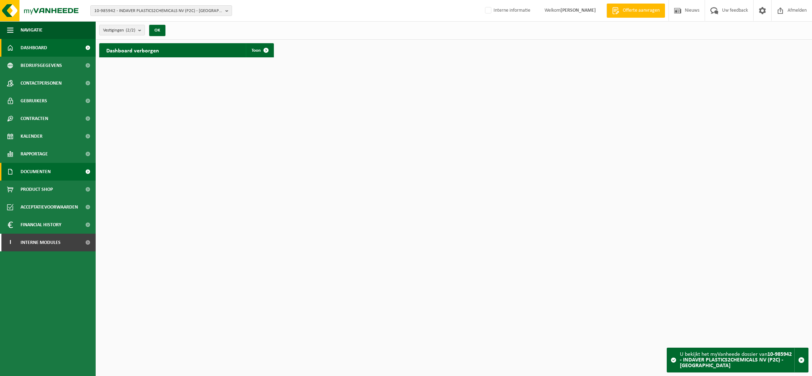
click at [39, 167] on span "Documenten" at bounding box center [36, 172] width 30 height 18
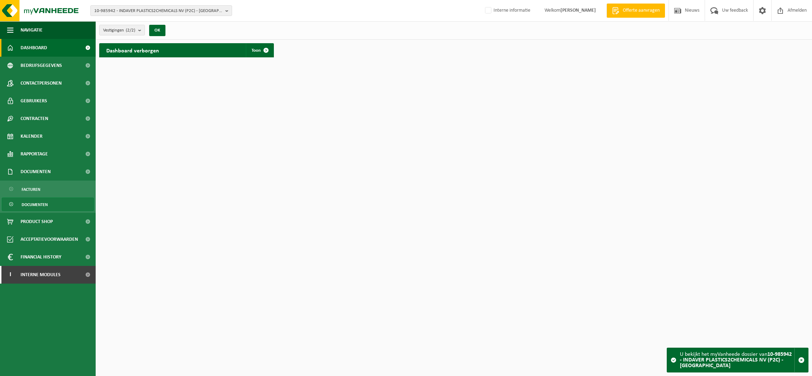
click at [40, 203] on span "Documenten" at bounding box center [35, 204] width 26 height 13
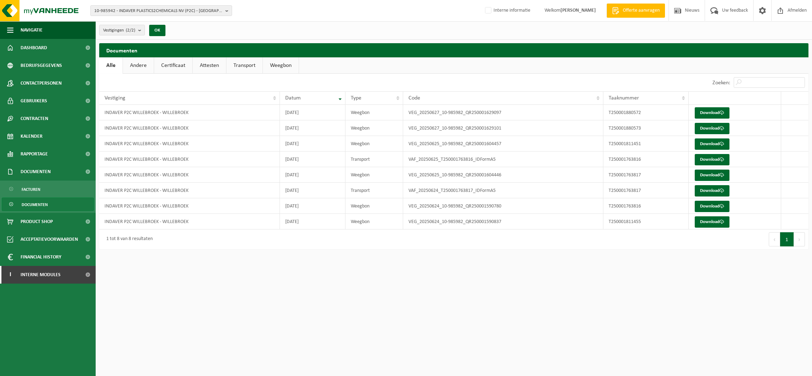
click at [171, 65] on link "Certificaat" at bounding box center [173, 65] width 38 height 16
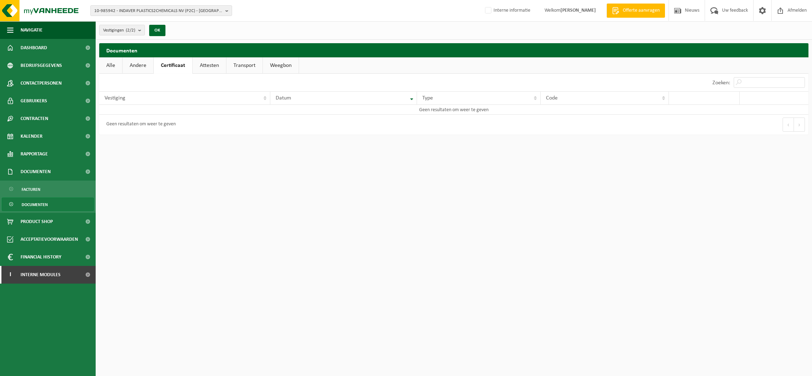
click at [211, 63] on link "Attesten" at bounding box center [209, 65] width 33 height 16
click at [150, 9] on span "10-985942 - INDAVER PLASTICS2CHEMICALS NV (P2C) - [GEOGRAPHIC_DATA]" at bounding box center [158, 11] width 128 height 11
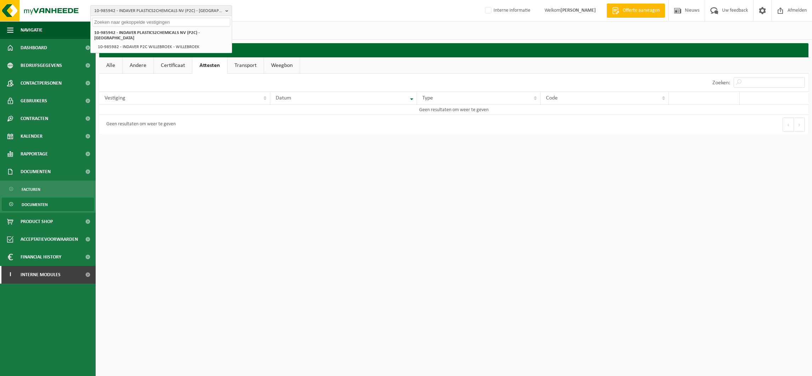
click at [132, 19] on input "text" at bounding box center [161, 22] width 138 height 9
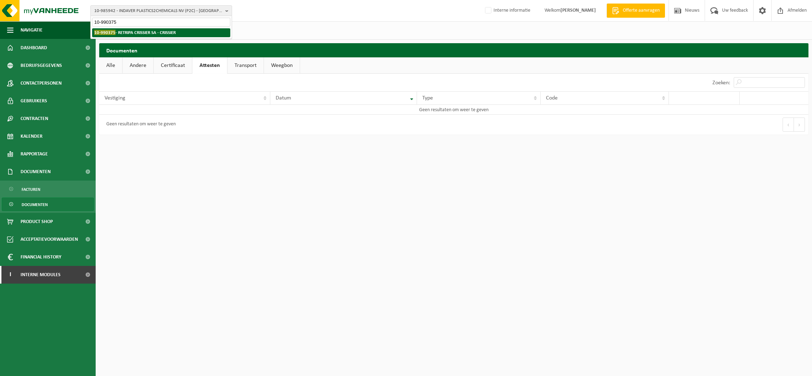
type input "10-990375"
click at [150, 33] on strong "10-990375 - RETRIPA CRISSIER SA - CRISSIER" at bounding box center [135, 32] width 82 height 5
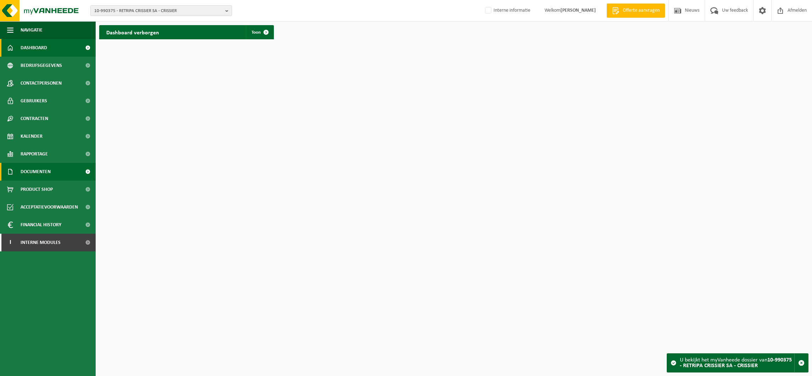
click at [43, 170] on span "Documenten" at bounding box center [36, 172] width 30 height 18
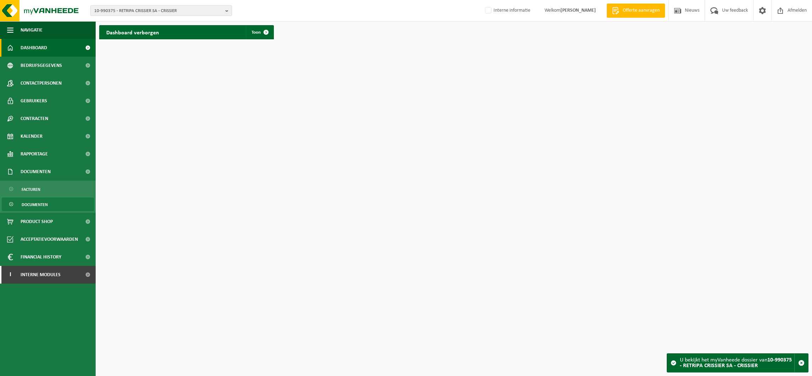
click at [37, 201] on span "Documenten" at bounding box center [35, 204] width 26 height 13
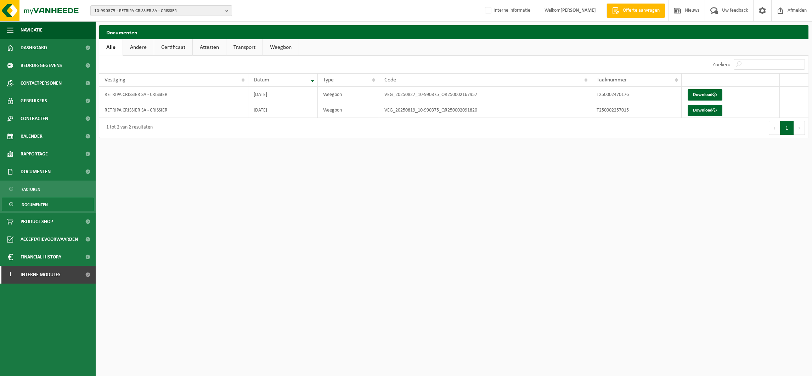
click at [203, 47] on link "Attesten" at bounding box center [209, 47] width 33 height 16
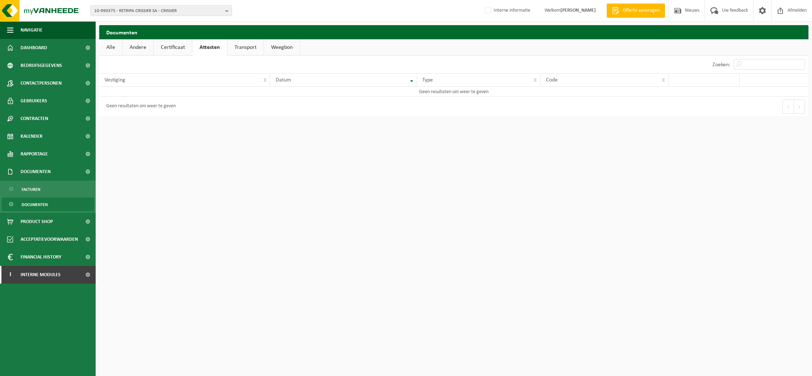
click at [179, 45] on link "Certificaat" at bounding box center [173, 47] width 38 height 16
click at [140, 7] on span "10-990375 - RETRIPA CRISSIER SA - CRISSIER" at bounding box center [158, 11] width 128 height 11
click at [135, 20] on input "text" at bounding box center [161, 22] width 138 height 9
type input "10-848480"
click at [136, 30] on strong "10-848480 - PDB PRODUCTIE BV - TILBURG" at bounding box center [134, 32] width 80 height 5
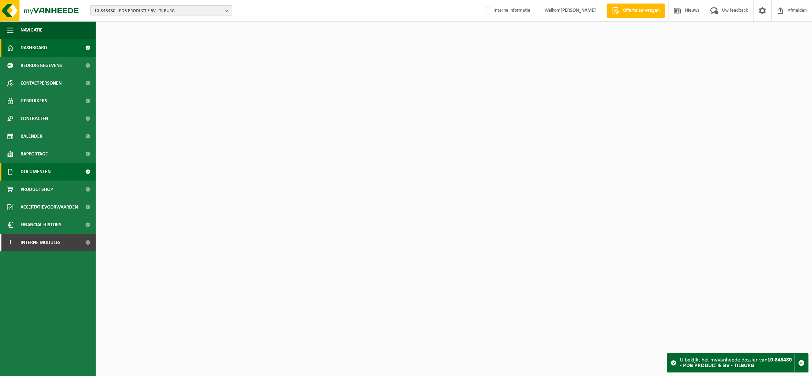
click at [39, 172] on span "Documenten" at bounding box center [36, 172] width 30 height 18
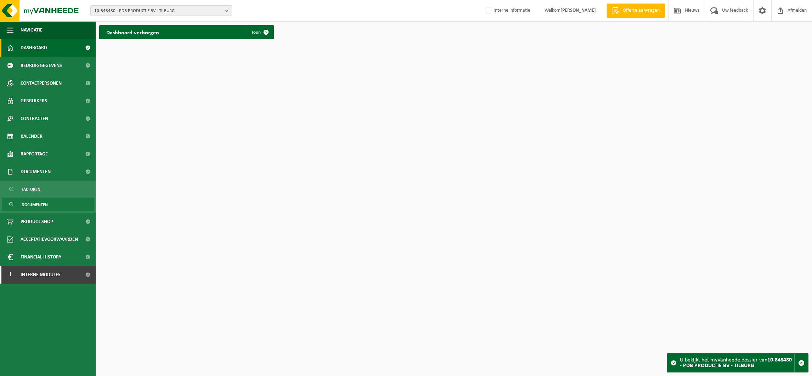
click at [37, 203] on span "Documenten" at bounding box center [35, 204] width 26 height 13
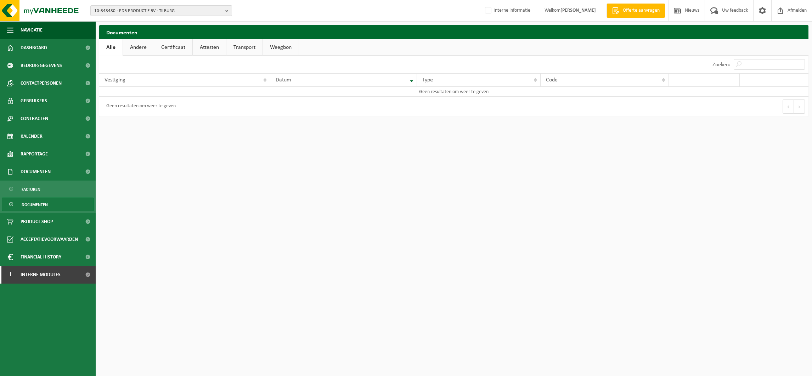
click at [163, 42] on link "Certificaat" at bounding box center [173, 47] width 38 height 16
click at [202, 48] on link "Attesten" at bounding box center [209, 47] width 33 height 16
click at [275, 44] on link "Weegbon" at bounding box center [282, 47] width 36 height 16
click at [145, 45] on link "Andere" at bounding box center [138, 47] width 31 height 16
click at [131, 9] on span "10-848480 - PDB PRODUCTIE BV - TILBURG" at bounding box center [158, 11] width 128 height 11
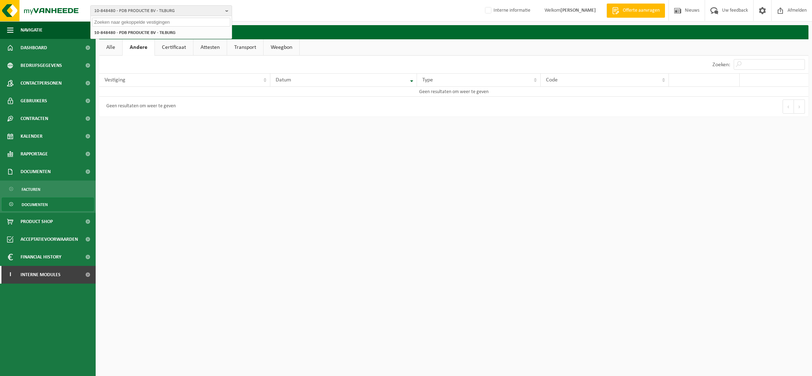
click at [124, 18] on input "text" at bounding box center [161, 22] width 138 height 9
type input "01-089190"
click at [139, 31] on strong "01-089190 - RECYTEX EUROPE - SERAING" at bounding box center [144, 32] width 101 height 5
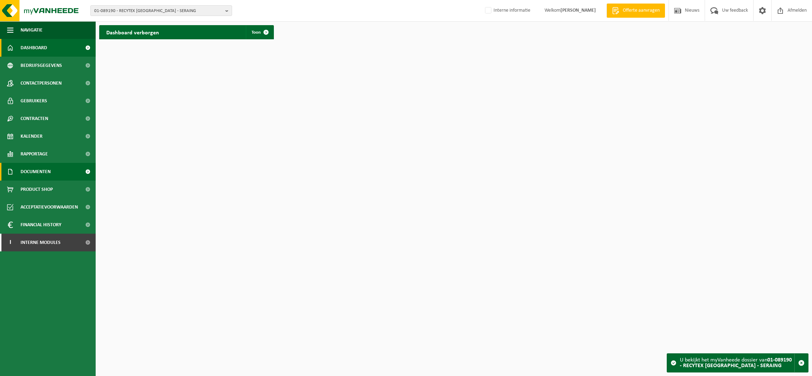
click at [41, 171] on span "Documenten" at bounding box center [36, 172] width 30 height 18
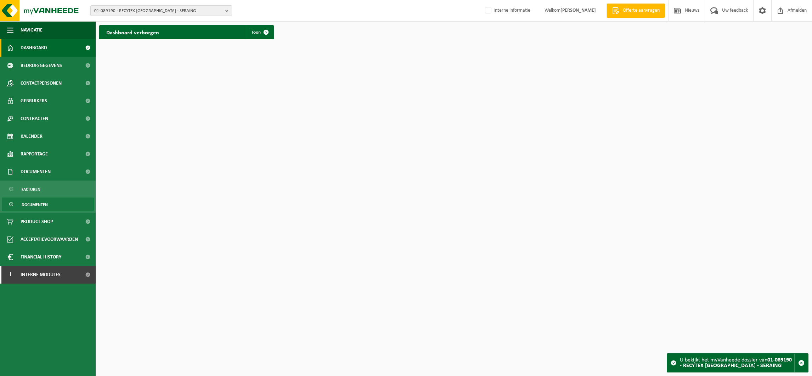
click at [32, 205] on span "Documenten" at bounding box center [35, 204] width 26 height 13
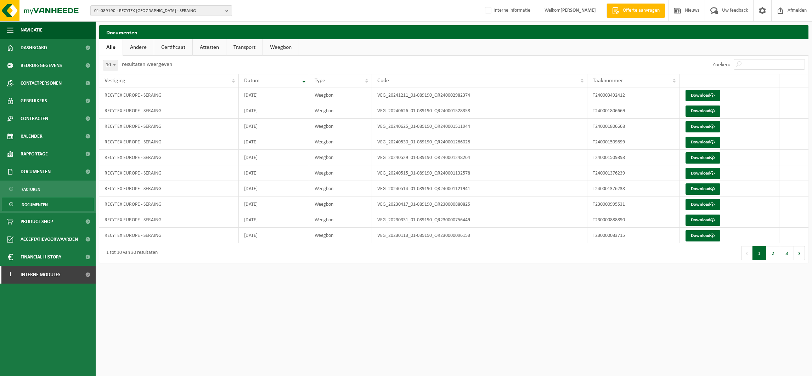
click at [208, 52] on link "Attesten" at bounding box center [209, 47] width 33 height 16
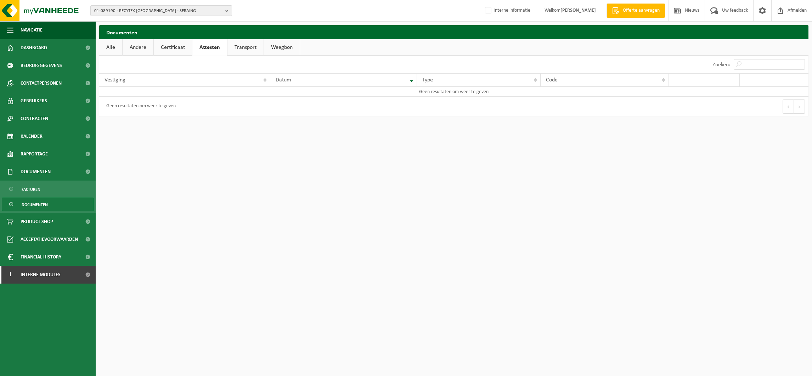
click at [173, 48] on link "Certificaat" at bounding box center [173, 47] width 38 height 16
click at [145, 13] on span "01-089190 - RECYTEX EUROPE - SERAING" at bounding box center [158, 11] width 128 height 11
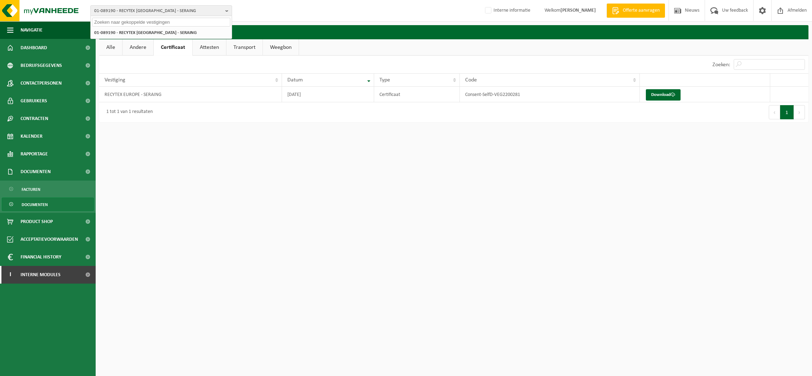
click at [138, 21] on input "text" at bounding box center [161, 22] width 138 height 9
type input "10-937355"
click at [133, 27] on div "01-089190 - RECYTEX EUROPE - SERAING 10-937355 - PREZERO RECYCLING B.V. - ARNHEM" at bounding box center [161, 33] width 141 height 12
click at [133, 31] on strong "10-937355 - PREZERO RECYCLING B.V. - ARNHEM" at bounding box center [151, 32] width 114 height 5
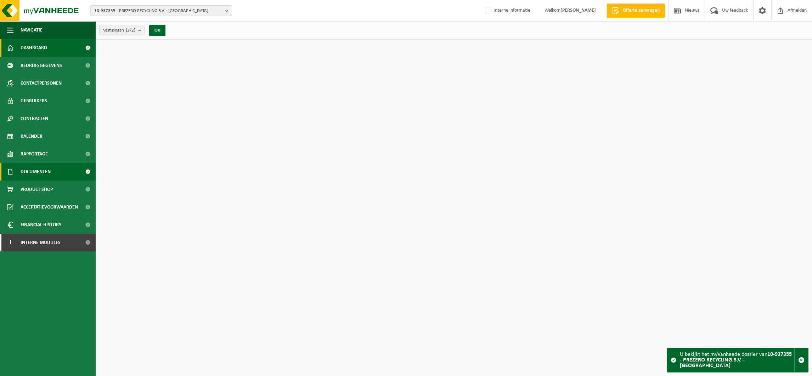
click at [39, 171] on span "Documenten" at bounding box center [36, 172] width 30 height 18
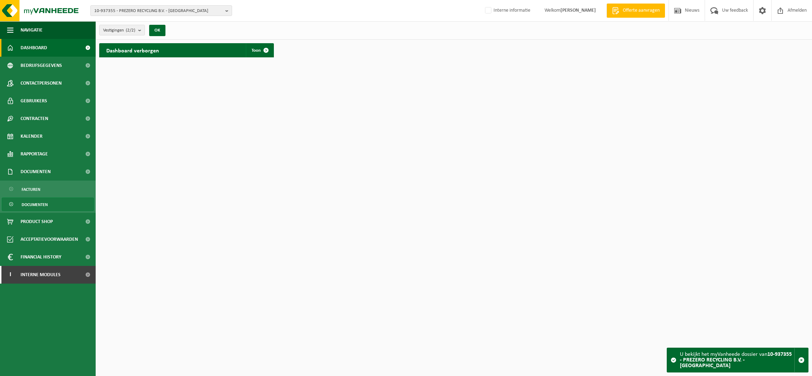
click at [28, 203] on span "Documenten" at bounding box center [35, 204] width 26 height 13
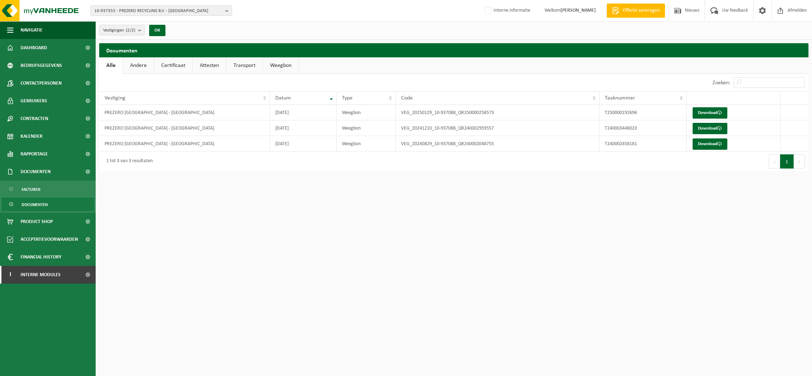
click at [206, 65] on link "Attesten" at bounding box center [209, 65] width 33 height 16
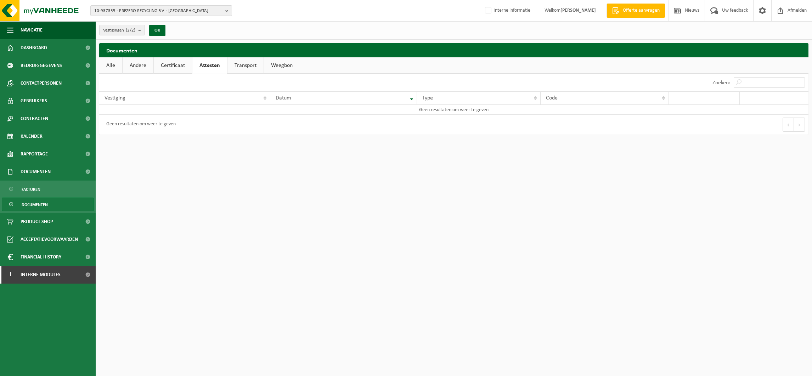
click at [162, 65] on link "Certificaat" at bounding box center [173, 65] width 38 height 16
click at [207, 63] on link "Attesten" at bounding box center [209, 65] width 33 height 16
click at [250, 64] on link "Transport" at bounding box center [246, 65] width 36 height 16
click at [279, 63] on link "Weegbon" at bounding box center [282, 65] width 36 height 16
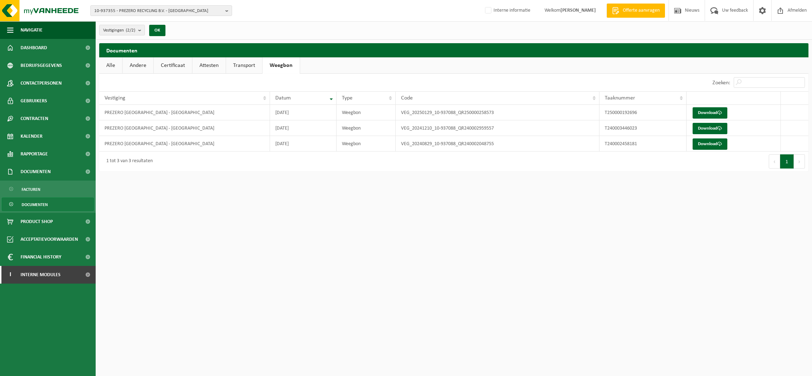
click at [174, 63] on link "Certificaat" at bounding box center [173, 65] width 38 height 16
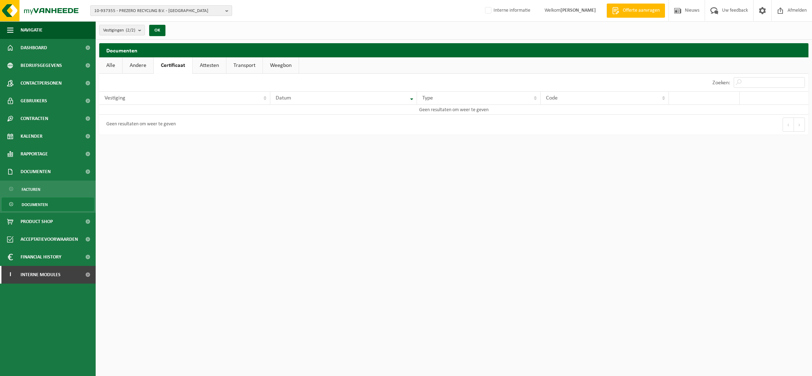
click at [146, 10] on span "10-937355 - PREZERO RECYCLING B.V. - ARNHEM" at bounding box center [158, 11] width 128 height 11
click at [140, 19] on input "text" at bounding box center [161, 22] width 138 height 9
type input "10-738718"
click at [134, 30] on strong "10-738718 - SYNOVA SAS - TILLIERES SUR AVRE" at bounding box center [138, 32] width 89 height 5
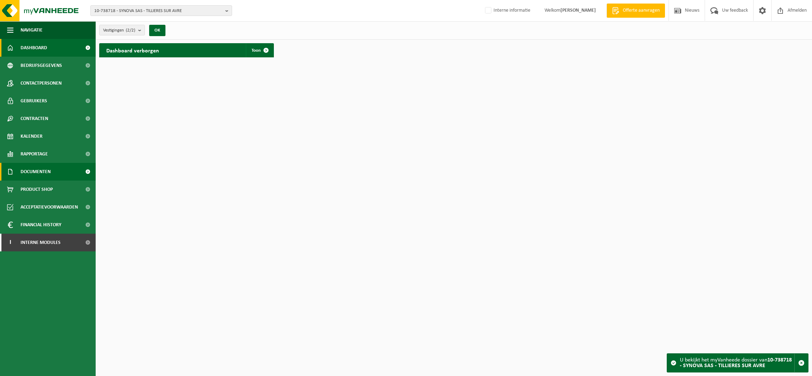
click at [44, 171] on span "Documenten" at bounding box center [36, 172] width 30 height 18
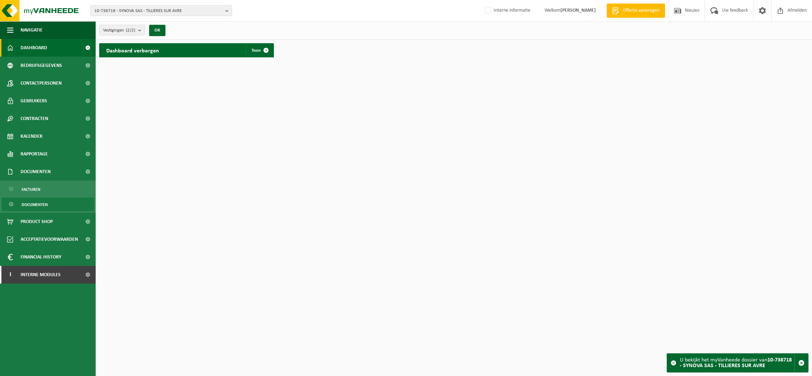
click at [34, 201] on span "Documenten" at bounding box center [35, 204] width 26 height 13
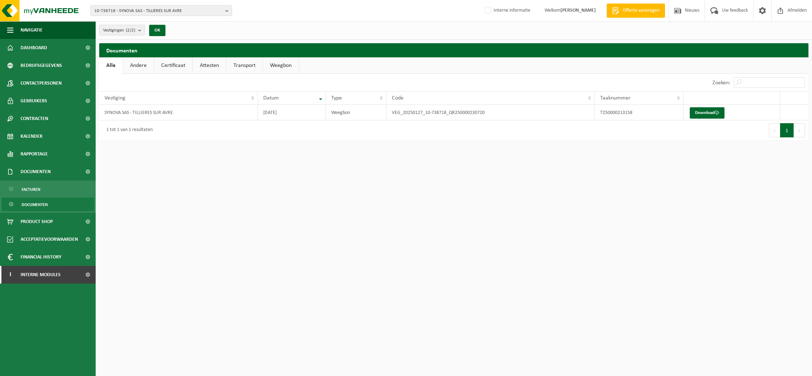
click at [184, 65] on link "Certificaat" at bounding box center [173, 65] width 38 height 16
click at [203, 65] on link "Attesten" at bounding box center [209, 65] width 33 height 16
click at [244, 63] on link "Transport" at bounding box center [246, 65] width 36 height 16
click at [135, 65] on link "Andere" at bounding box center [138, 65] width 31 height 16
click at [170, 65] on link "Certificaat" at bounding box center [174, 65] width 38 height 16
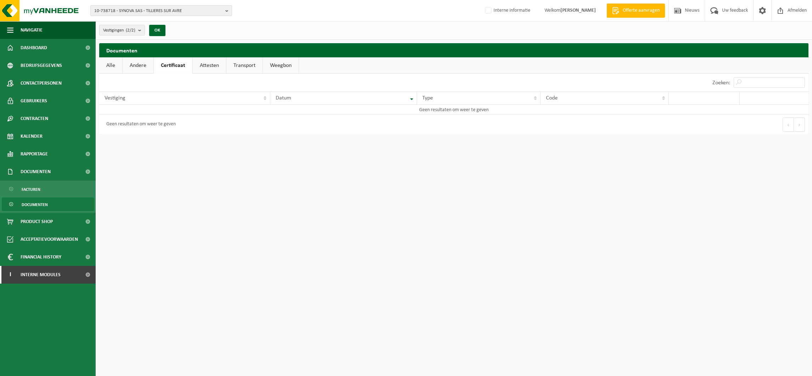
click at [128, 12] on span "10-738718 - SYNOVA SAS - TILLIERES SUR AVRE" at bounding box center [158, 11] width 128 height 11
click at [139, 23] on input "text" at bounding box center [161, 22] width 138 height 9
type input "1"
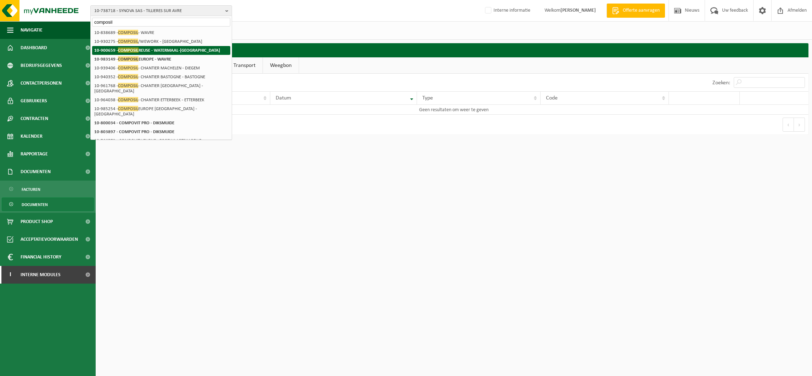
type input "composil"
click at [128, 47] on span "COMPOSIL" at bounding box center [128, 49] width 21 height 5
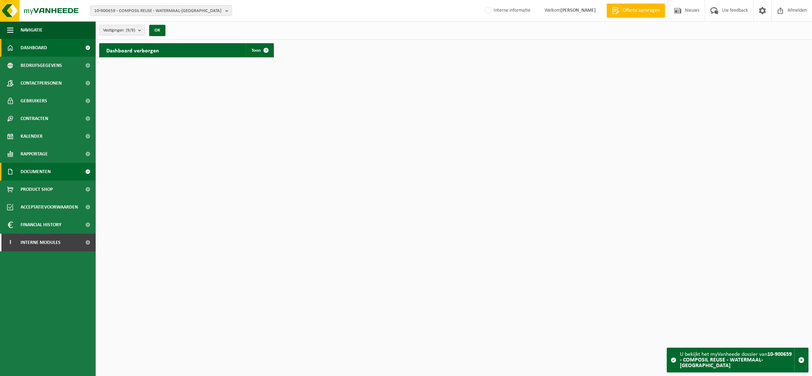
click at [35, 173] on span "Documenten" at bounding box center [36, 172] width 30 height 18
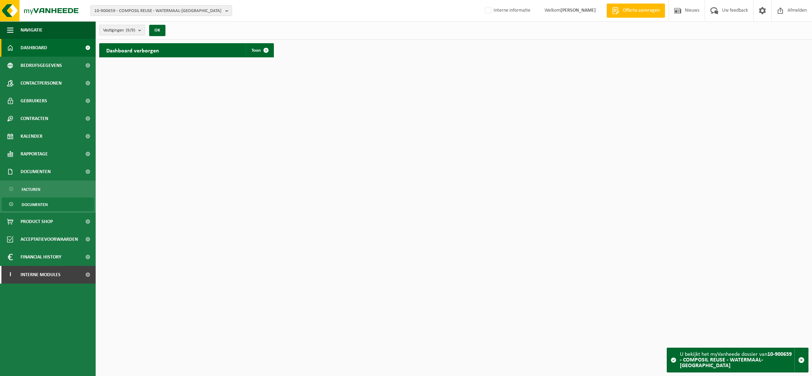
click at [35, 207] on span "Documenten" at bounding box center [35, 204] width 26 height 13
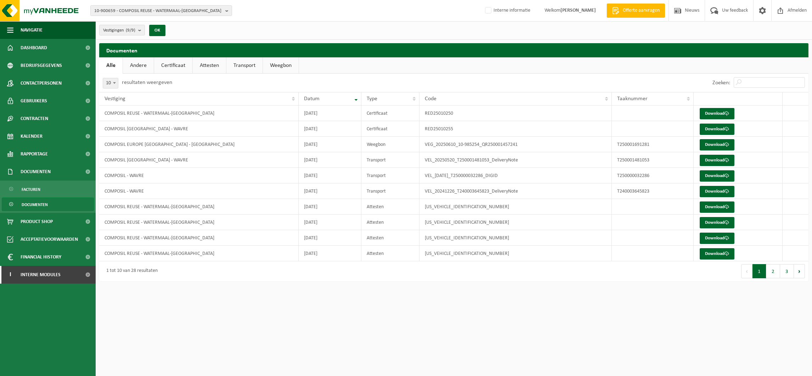
click at [173, 65] on link "Certificaat" at bounding box center [173, 65] width 38 height 16
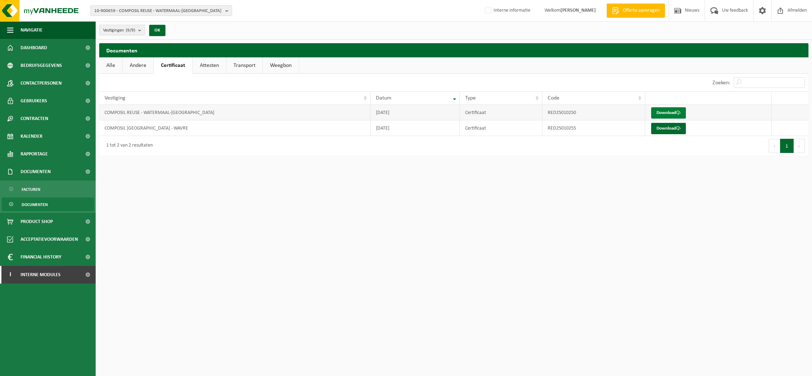
click at [662, 112] on link "Download" at bounding box center [668, 112] width 35 height 11
click at [119, 10] on span "10-900659 - COMPOSIL REUSE - WATERMAAL-BOSVOORDE" at bounding box center [158, 11] width 128 height 11
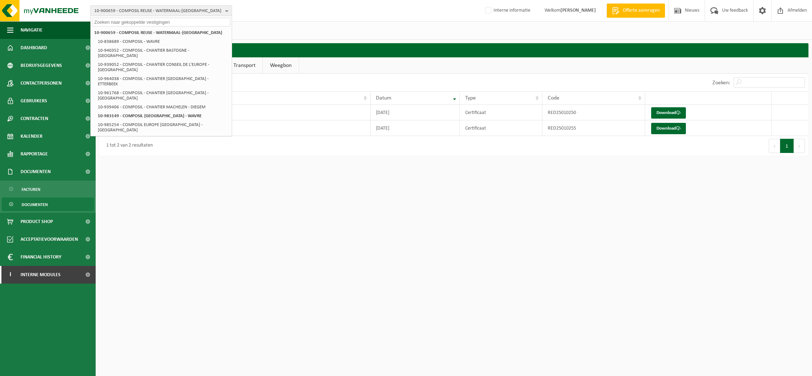
click at [118, 22] on input "text" at bounding box center [161, 22] width 138 height 9
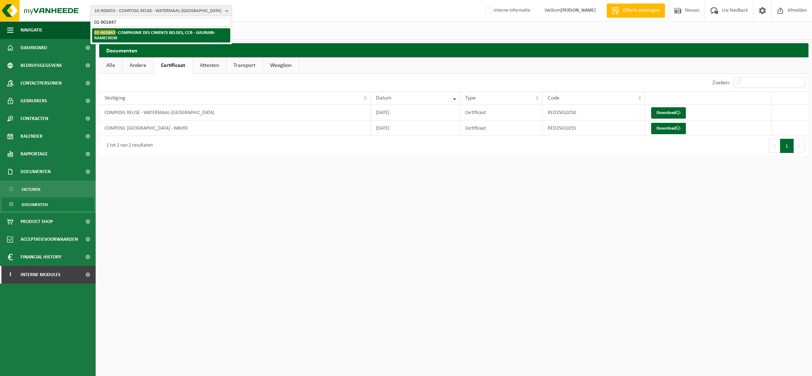
type input "01-901847"
click at [124, 34] on strong "01-901847 - COMPAGNIE DES CIMENTS BELGES, CCB - GAURAIN-RAMECROIX" at bounding box center [154, 35] width 121 height 11
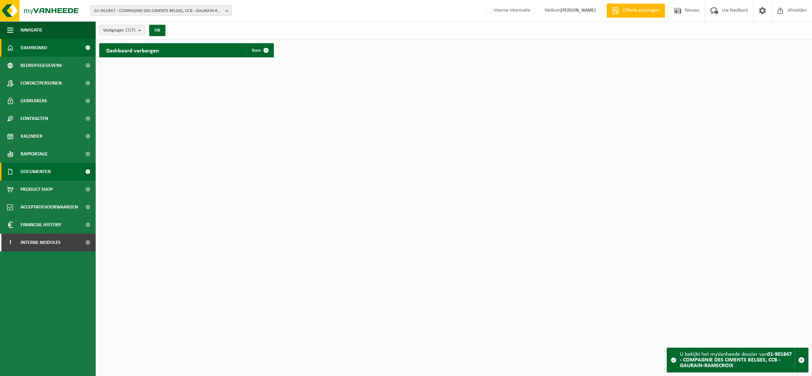
click at [41, 173] on span "Documenten" at bounding box center [36, 172] width 30 height 18
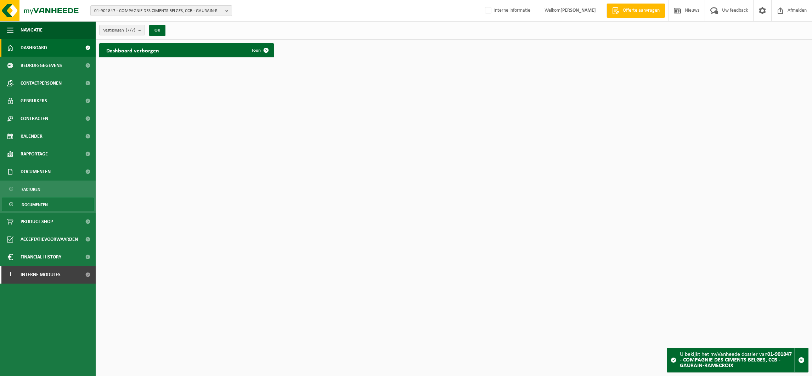
click at [35, 200] on span "Documenten" at bounding box center [35, 204] width 26 height 13
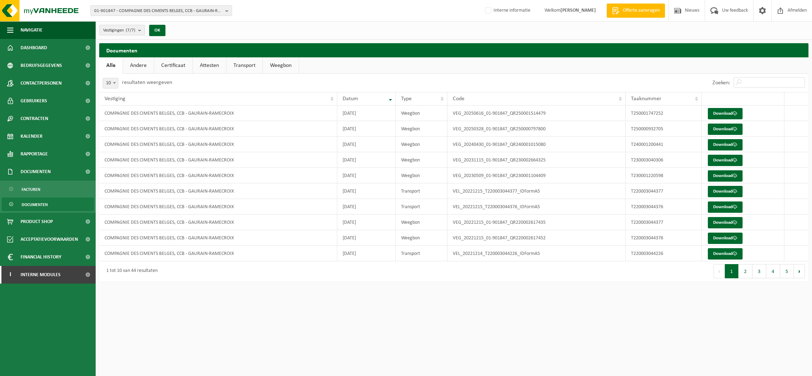
click at [178, 63] on link "Certificaat" at bounding box center [173, 65] width 38 height 16
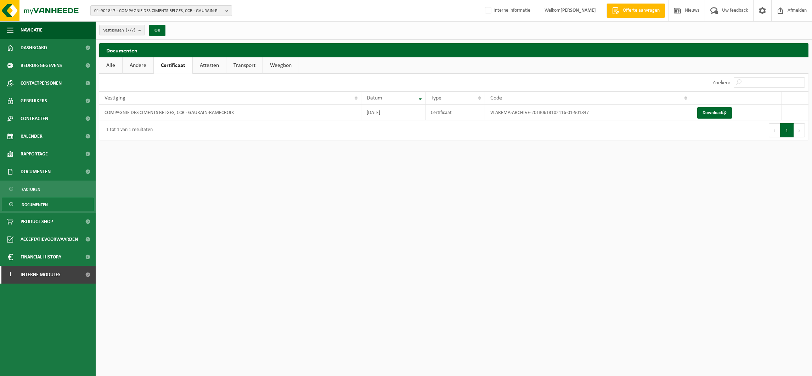
click at [201, 61] on link "Attesten" at bounding box center [209, 65] width 33 height 16
click at [144, 65] on link "Andere" at bounding box center [138, 65] width 31 height 16
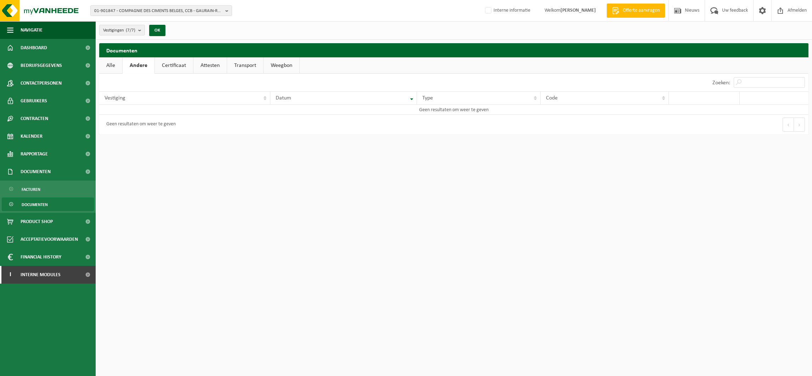
click at [173, 65] on link "Certificaat" at bounding box center [174, 65] width 38 height 16
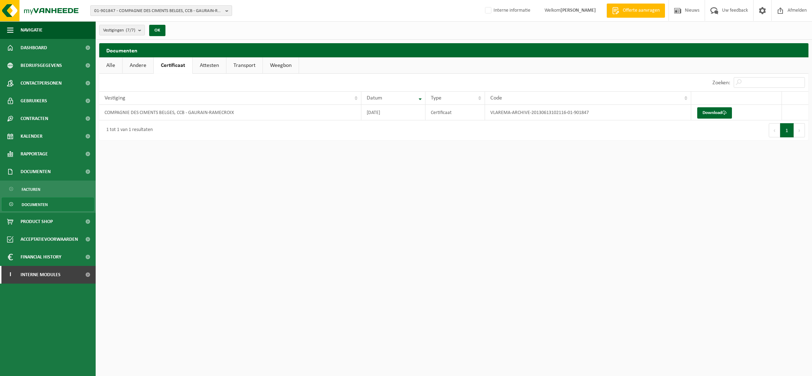
click at [99, 12] on span "01-901847 - COMPAGNIE DES CIMENTS BELGES, CCB - GAURAIN-RAMECROIX" at bounding box center [158, 11] width 128 height 11
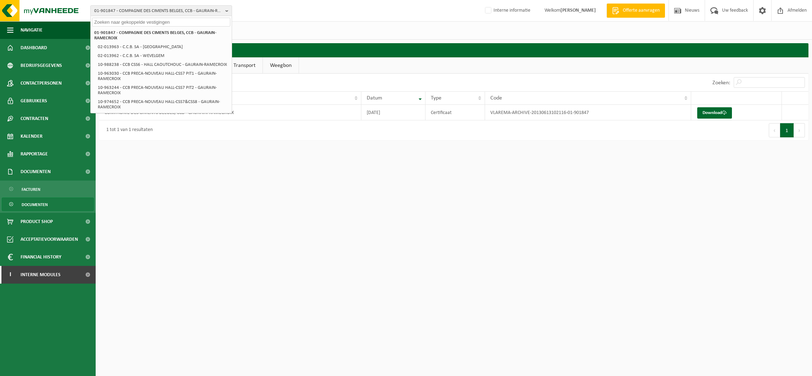
click at [107, 26] on input "text" at bounding box center [161, 22] width 138 height 9
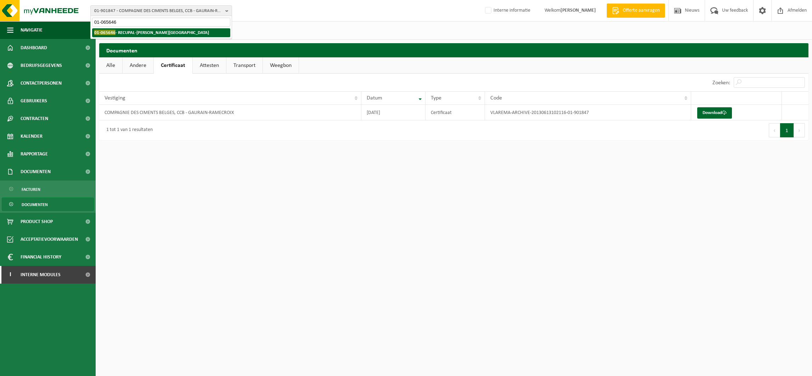
type input "01-065646"
click at [151, 31] on strong "01-065646 - RECUPAL-WEST - MOEN" at bounding box center [151, 32] width 115 height 5
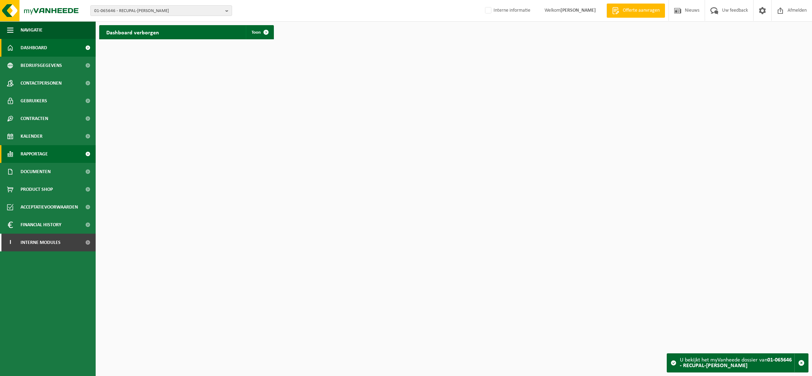
click at [39, 153] on span "Rapportage" at bounding box center [34, 154] width 27 height 18
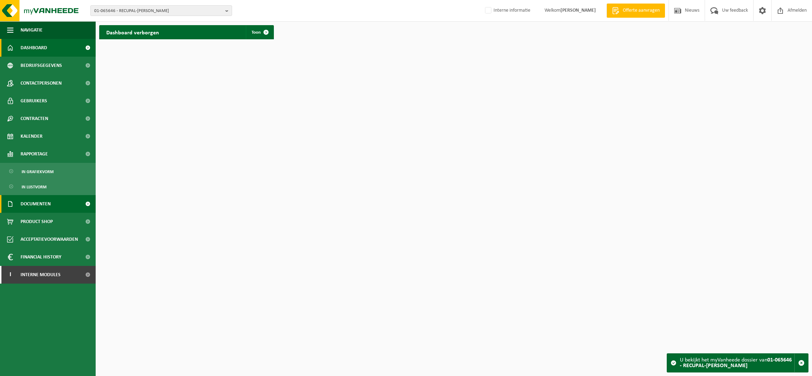
click at [35, 200] on span "Documenten" at bounding box center [36, 204] width 30 height 18
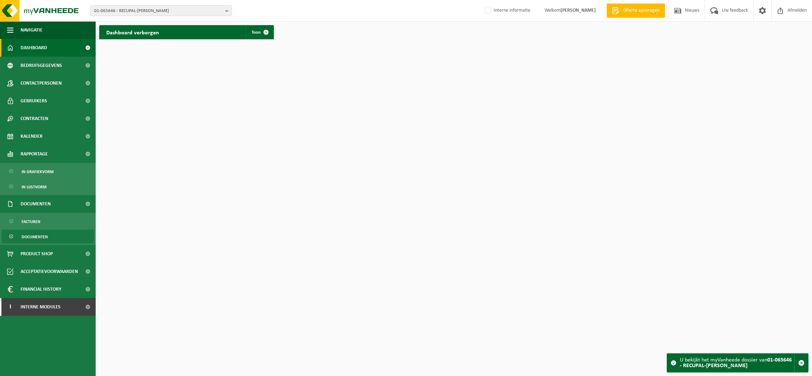
click at [36, 233] on span "Documenten" at bounding box center [35, 236] width 26 height 13
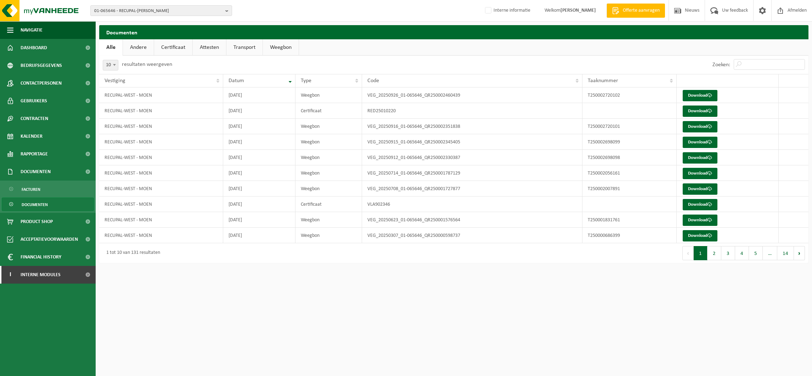
click at [170, 48] on link "Certificaat" at bounding box center [173, 47] width 38 height 16
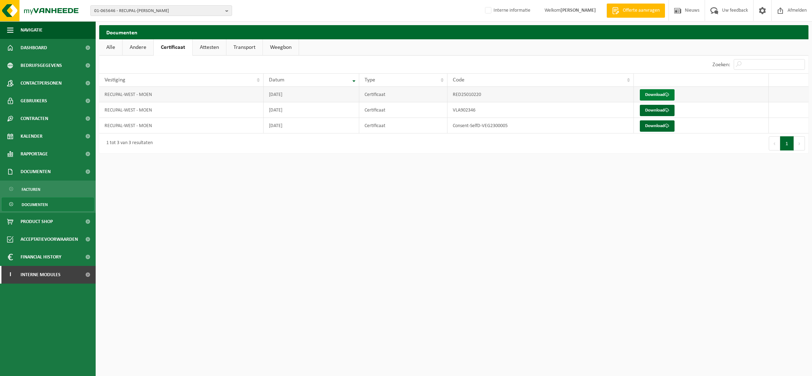
click at [664, 93] on link "Download" at bounding box center [657, 94] width 35 height 11
click at [66, 276] on link "I Interne modules" at bounding box center [48, 275] width 96 height 18
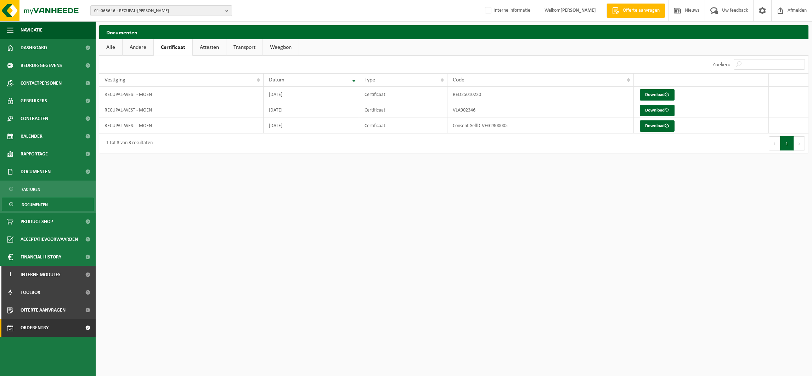
click at [41, 326] on span "Orderentry Goedkeuring" at bounding box center [51, 328] width 60 height 18
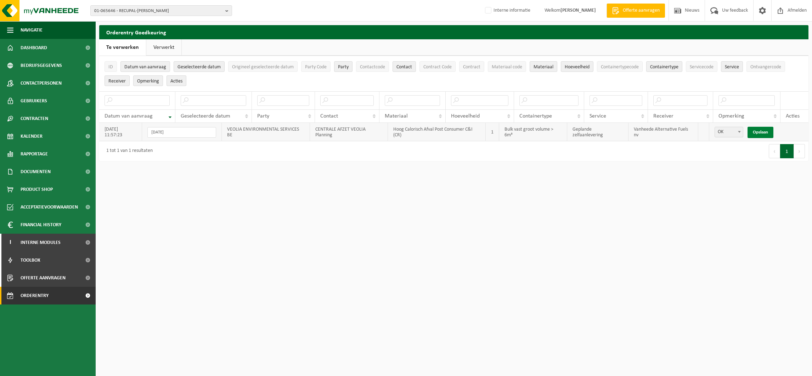
click at [757, 129] on link "Opslaan" at bounding box center [761, 132] width 26 height 11
